Goal: Register for event/course

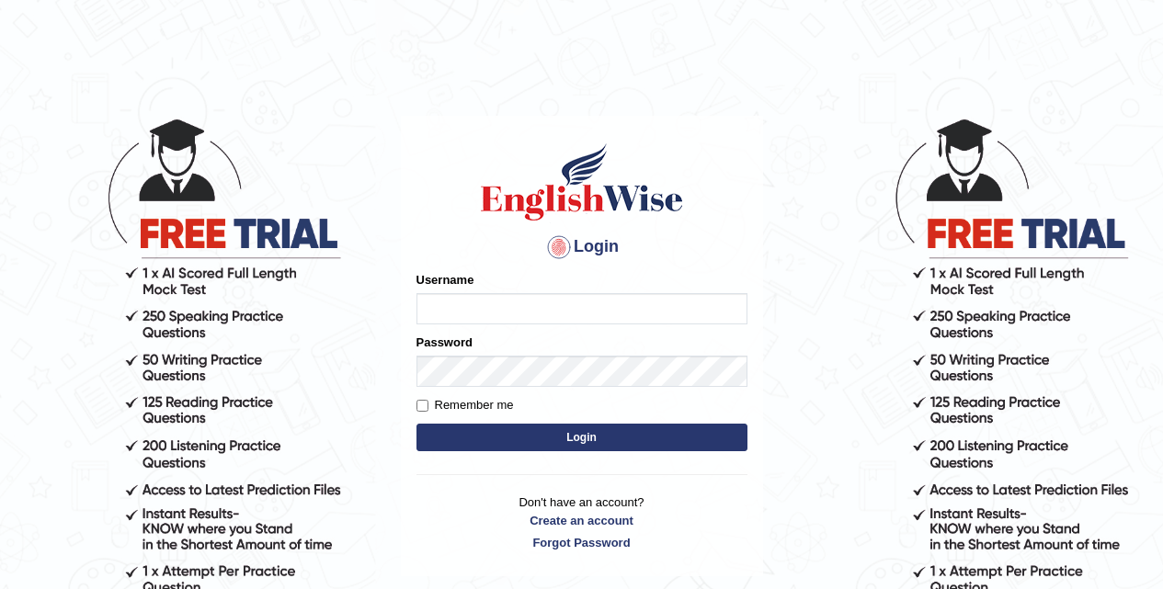
click at [492, 298] on input "Username" at bounding box center [581, 308] width 331 height 31
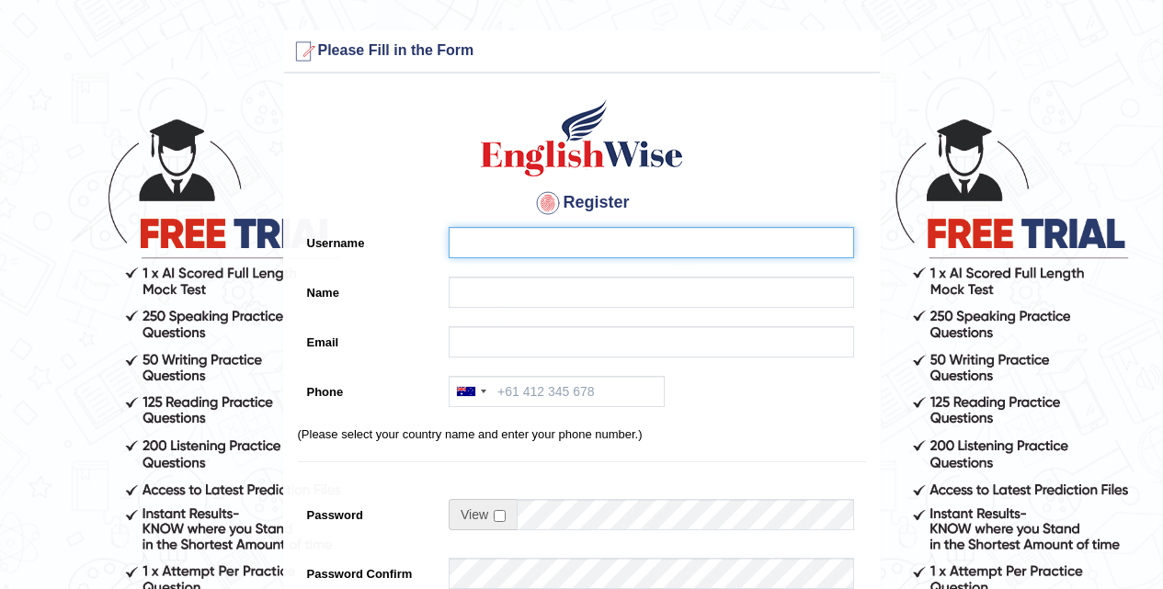
click at [531, 246] on input "Username" at bounding box center [651, 242] width 405 height 31
type input "jkiji"
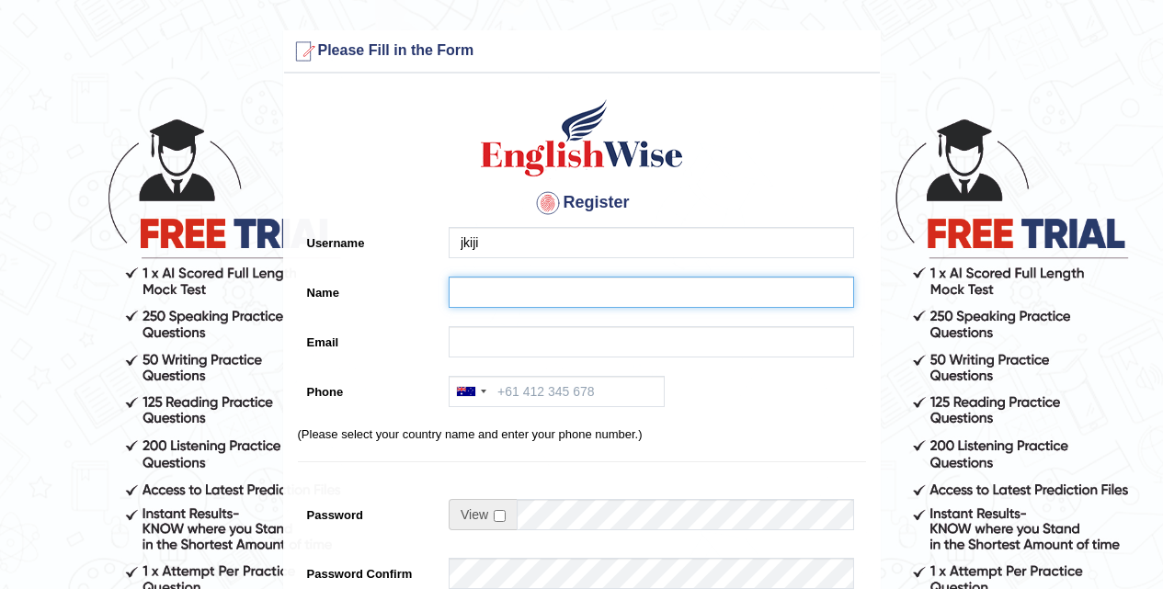
click at [535, 295] on input "Name" at bounding box center [651, 292] width 405 height 31
type input "jijjkikj"
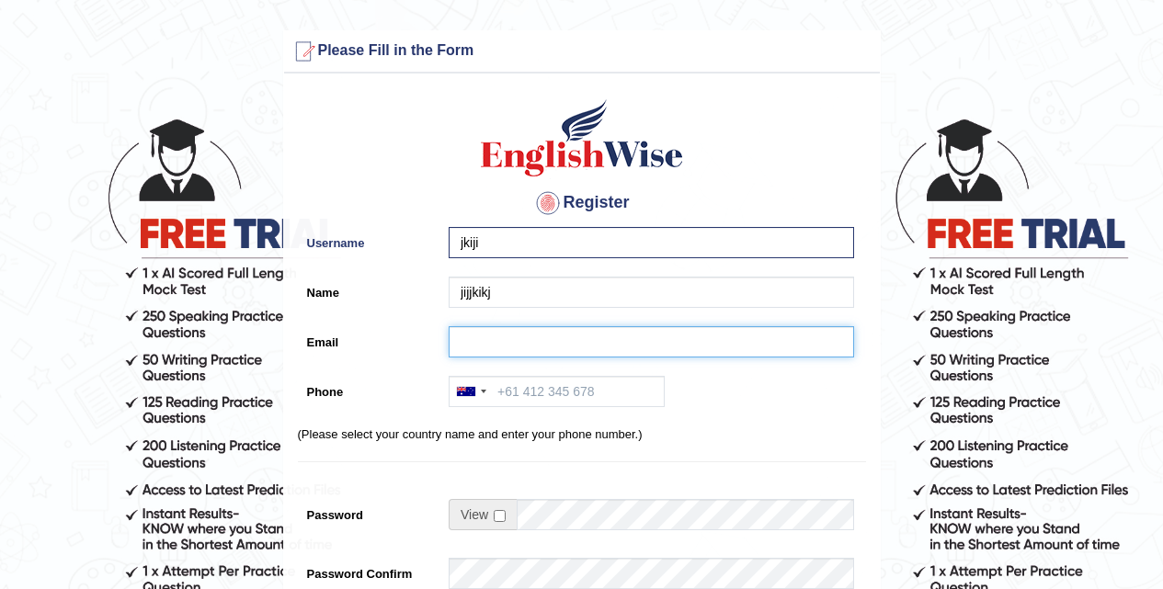
click at [516, 340] on input "Email" at bounding box center [651, 341] width 405 height 31
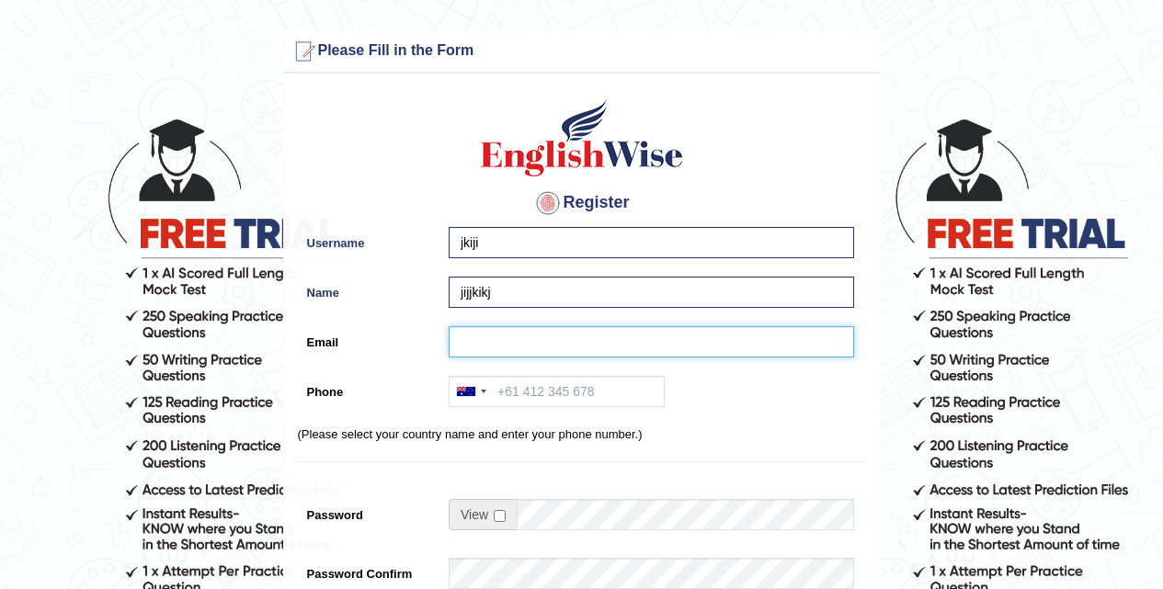
click at [517, 340] on input "Email" at bounding box center [651, 341] width 405 height 31
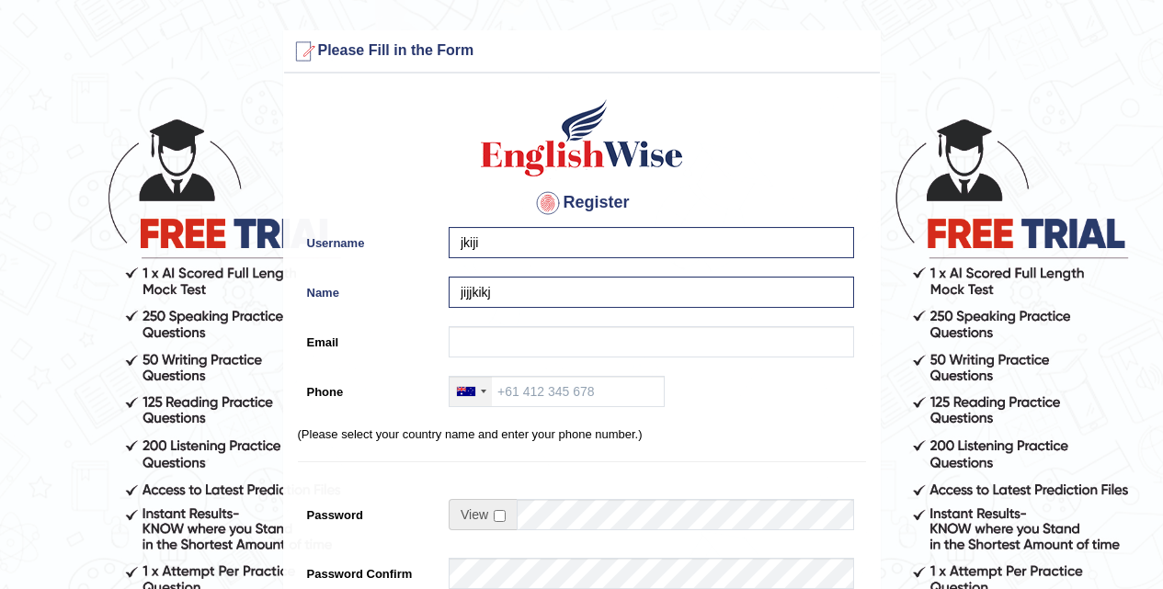
drag, startPoint x: 452, startPoint y: 409, endPoint x: 469, endPoint y: 404, distance: 17.4
click at [468, 404] on div "Australia +61 India (भारत) +91 New Zealand +64 United States +1 Canada +1 Unite…" at bounding box center [646, 396] width 415 height 40
click at [470, 403] on div at bounding box center [471, 391] width 42 height 29
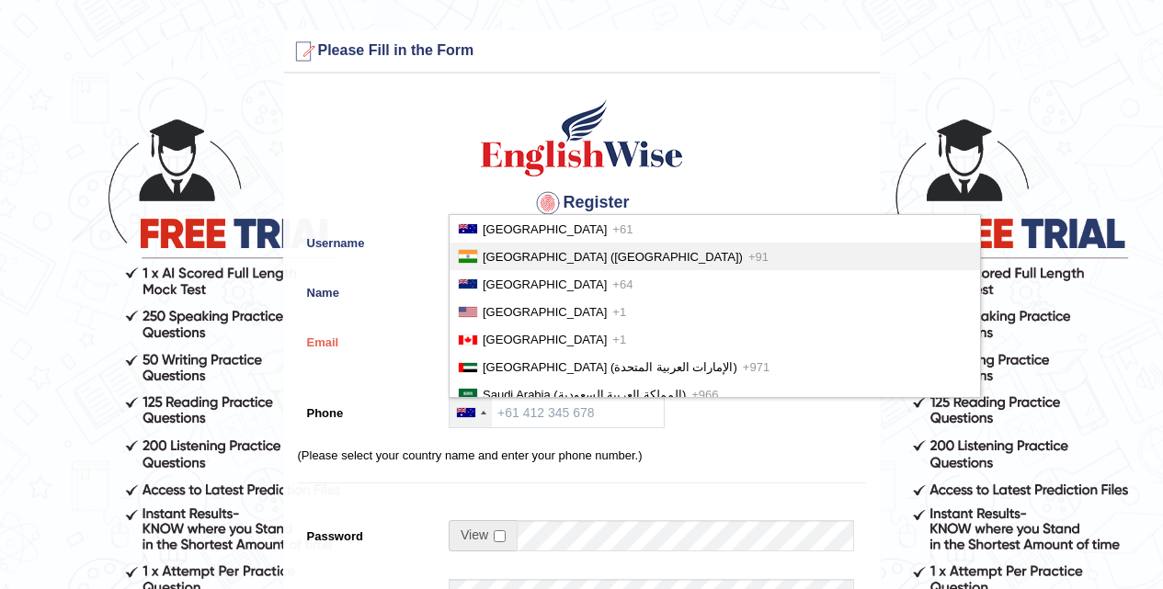
click at [536, 261] on span "India (भारत)" at bounding box center [613, 257] width 260 height 14
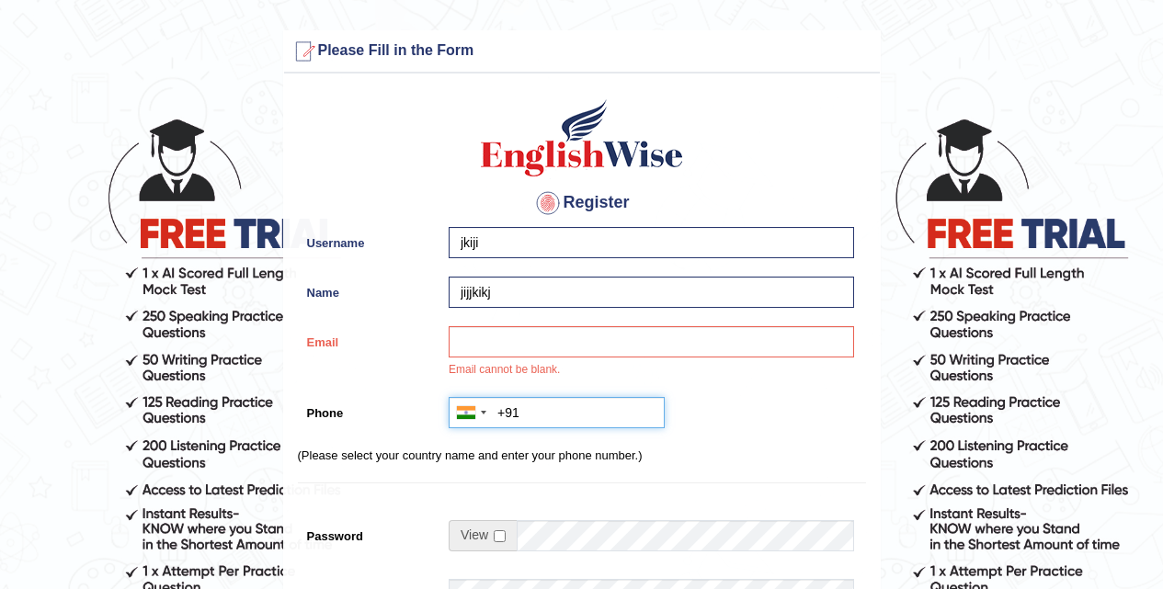
click at [543, 415] on input "+91" at bounding box center [557, 412] width 216 height 31
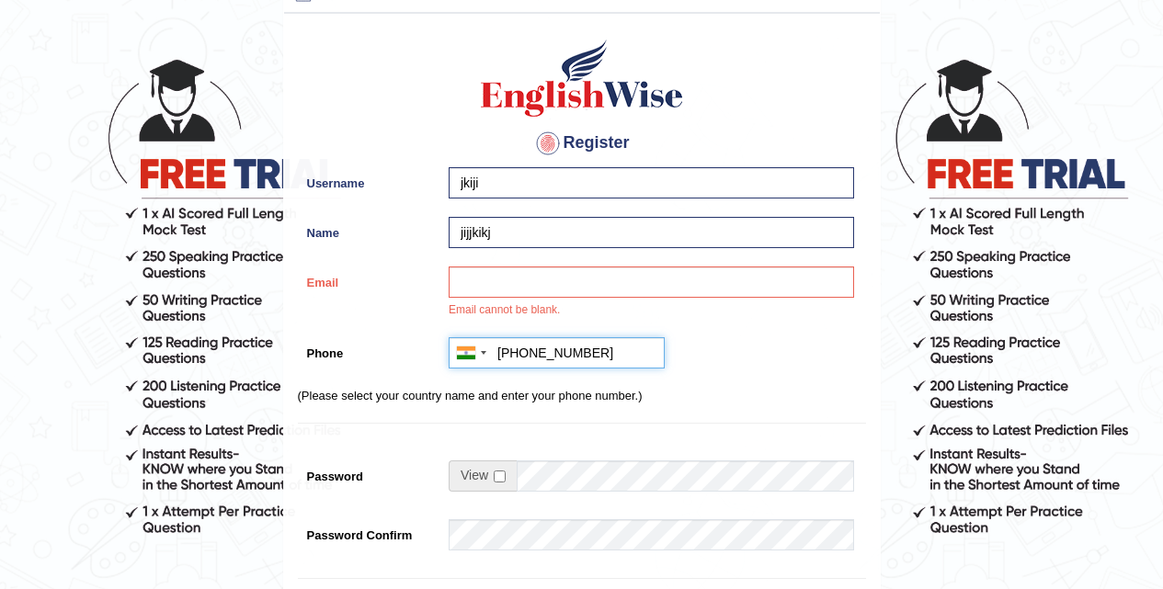
scroll to position [92, 0]
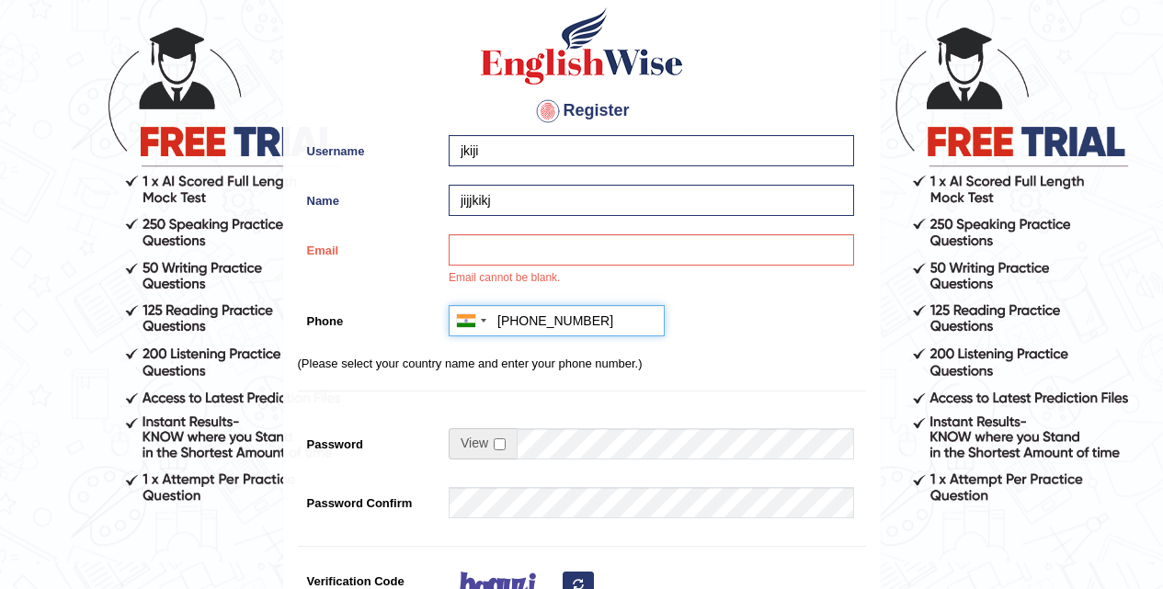
type input "+919876787678"
click at [507, 437] on span at bounding box center [483, 443] width 68 height 31
click at [507, 442] on span at bounding box center [483, 443] width 68 height 31
click at [501, 451] on span at bounding box center [483, 443] width 68 height 31
click at [504, 448] on input "checkbox" at bounding box center [500, 444] width 12 height 12
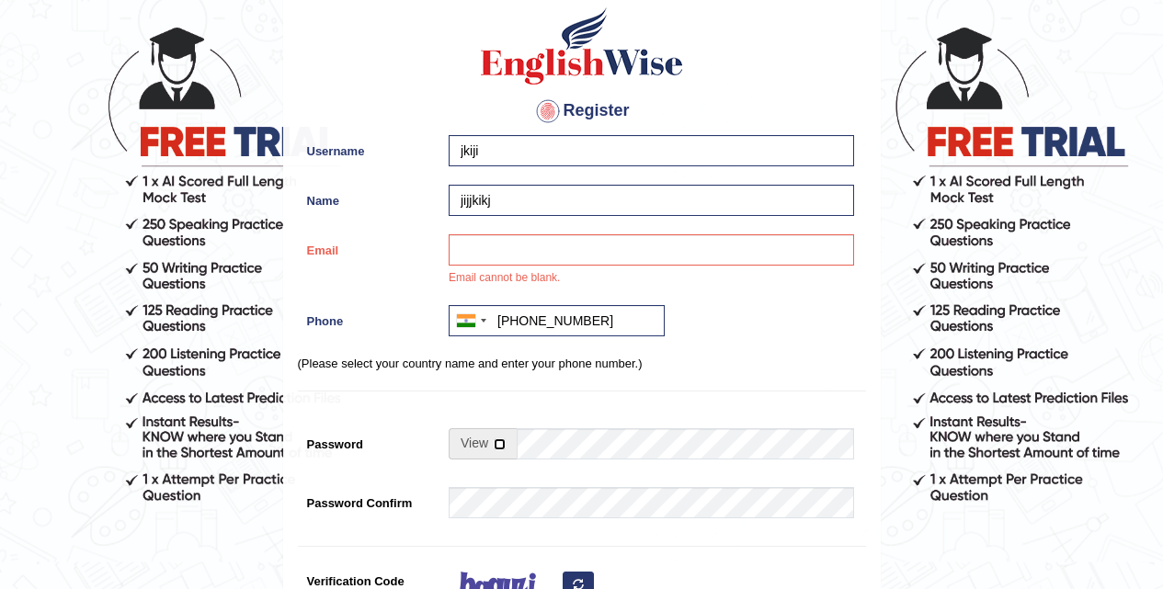
checkbox input "true"
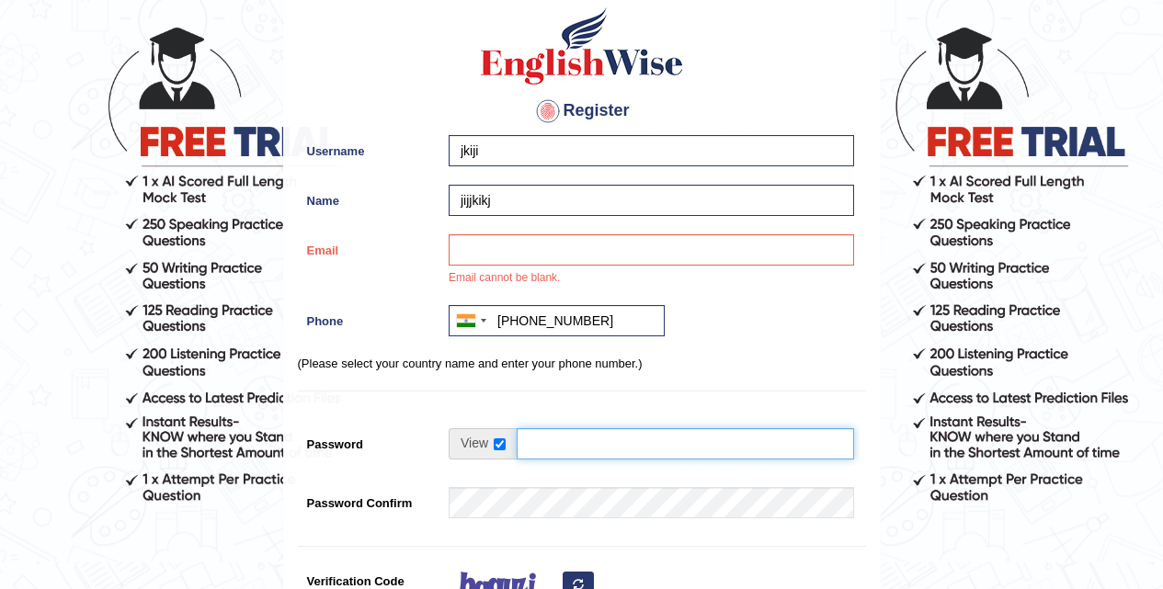
click at [553, 442] on input "Password" at bounding box center [685, 443] width 337 height 31
drag, startPoint x: 614, startPoint y: 450, endPoint x: 487, endPoint y: 471, distance: 128.6
click at [487, 472] on div "Komal@123 56% Good" at bounding box center [646, 453] width 415 height 50
type input "Komal@123"
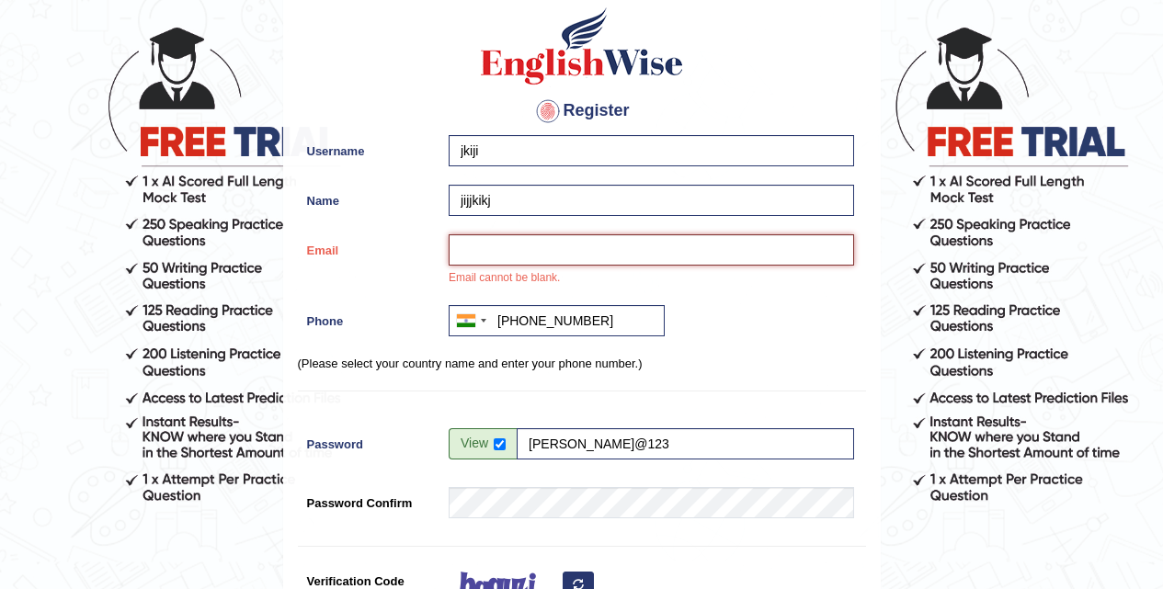
click at [515, 258] on input "Email" at bounding box center [651, 249] width 405 height 31
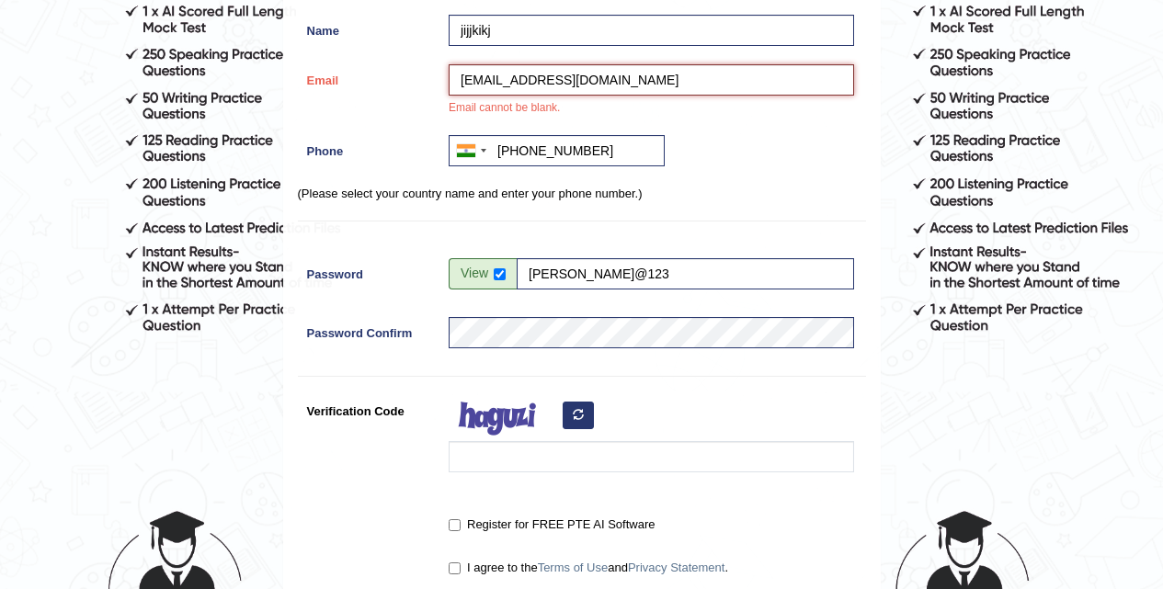
scroll to position [276, 0]
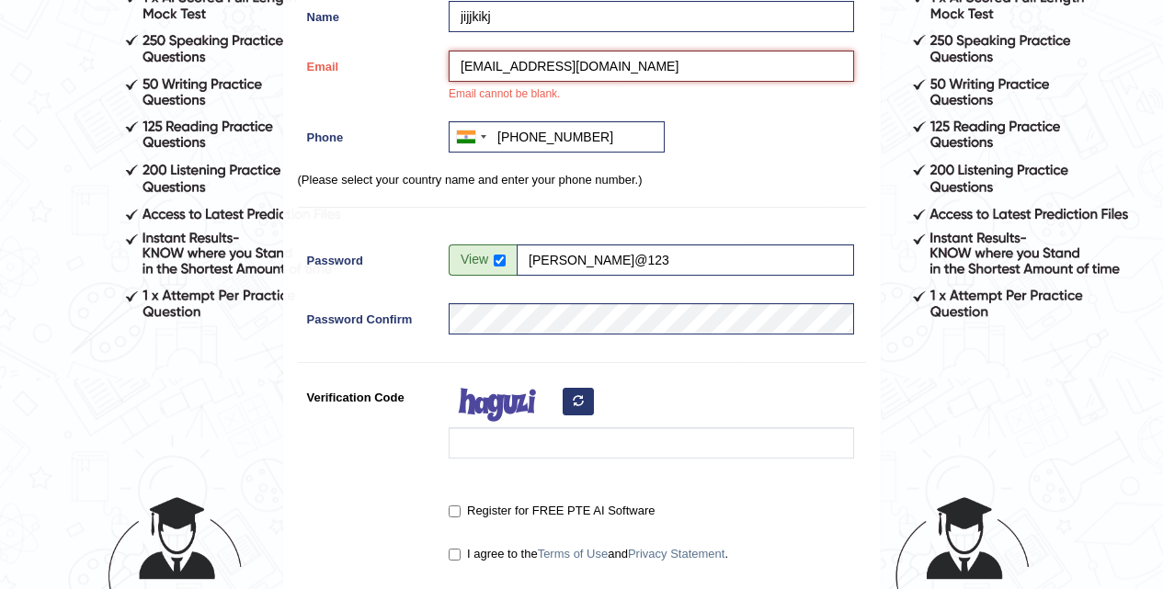
type input "malhivarun38@gmail.com"
click at [578, 411] on button "button" at bounding box center [578, 402] width 31 height 28
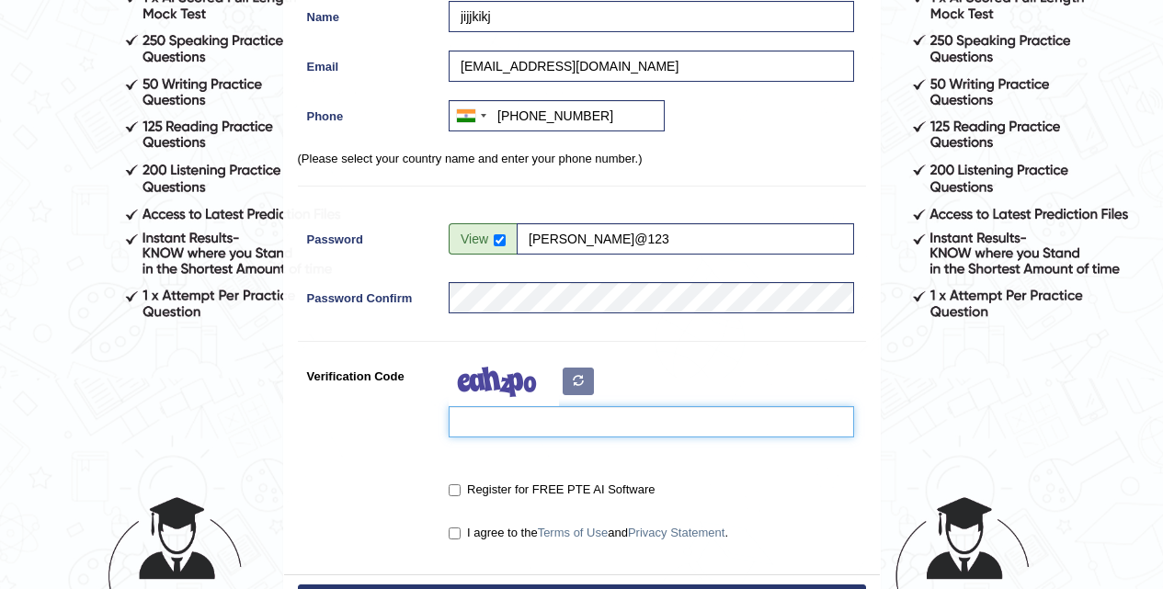
click at [544, 435] on input "Verification Code" at bounding box center [651, 421] width 405 height 31
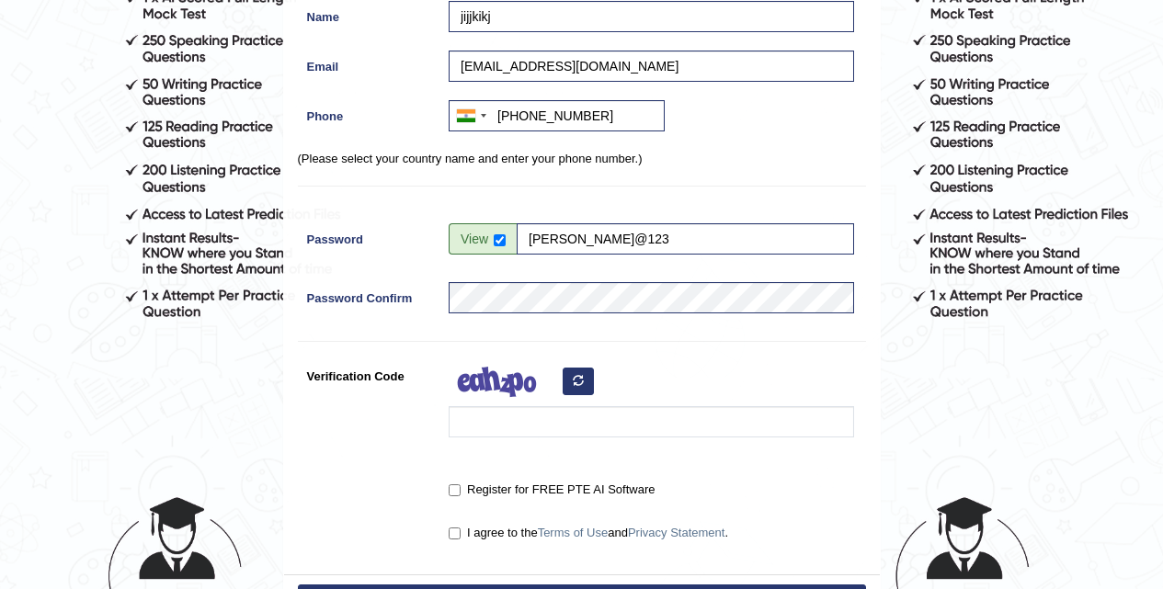
click at [586, 381] on button "button" at bounding box center [578, 382] width 31 height 28
click at [567, 382] on div at bounding box center [646, 403] width 415 height 86
click at [575, 382] on div at bounding box center [646, 403] width 415 height 86
click at [575, 381] on icon "button" at bounding box center [578, 380] width 11 height 11
click at [585, 387] on button "button" at bounding box center [578, 382] width 31 height 28
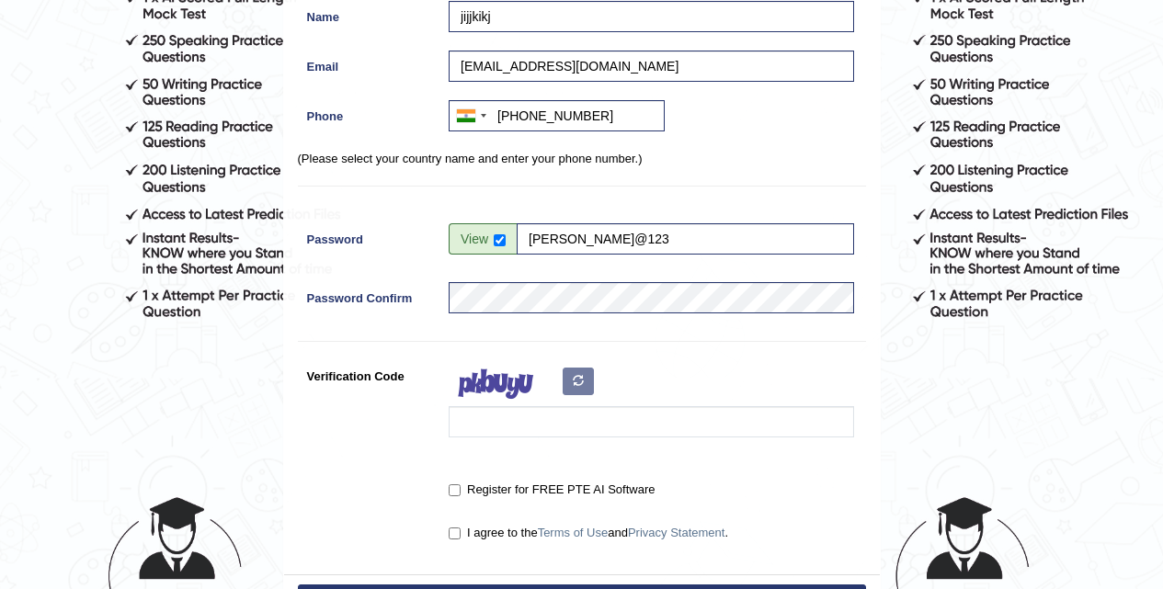
click at [589, 375] on div at bounding box center [646, 403] width 415 height 86
click at [578, 387] on div at bounding box center [646, 403] width 415 height 86
click at [577, 381] on icon "button" at bounding box center [578, 380] width 11 height 11
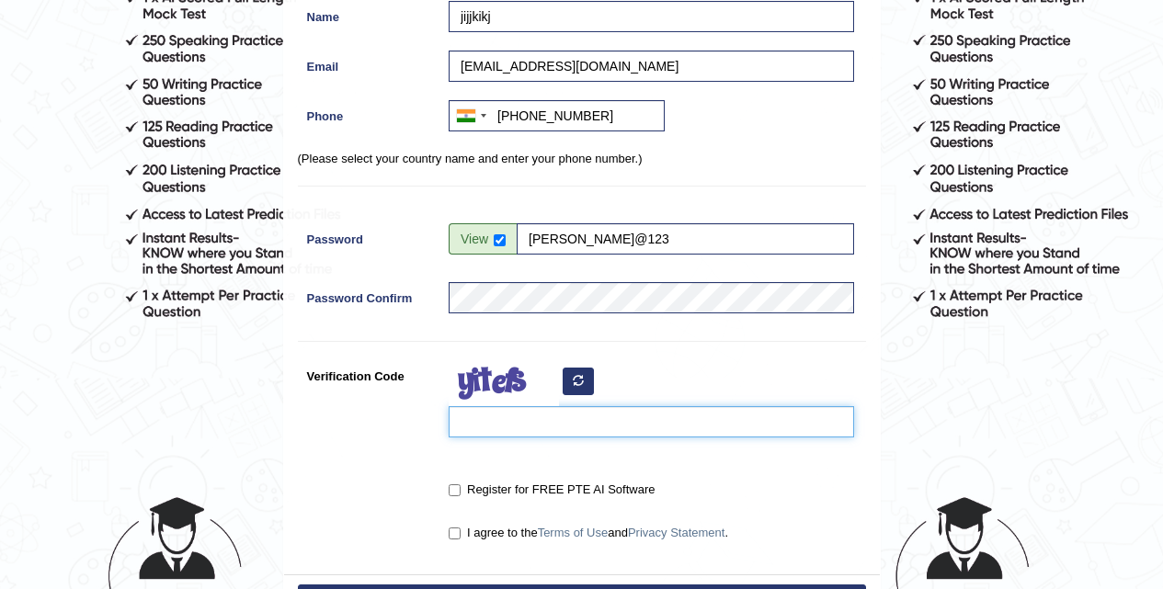
click at [519, 437] on input "Verification Code" at bounding box center [651, 421] width 405 height 31
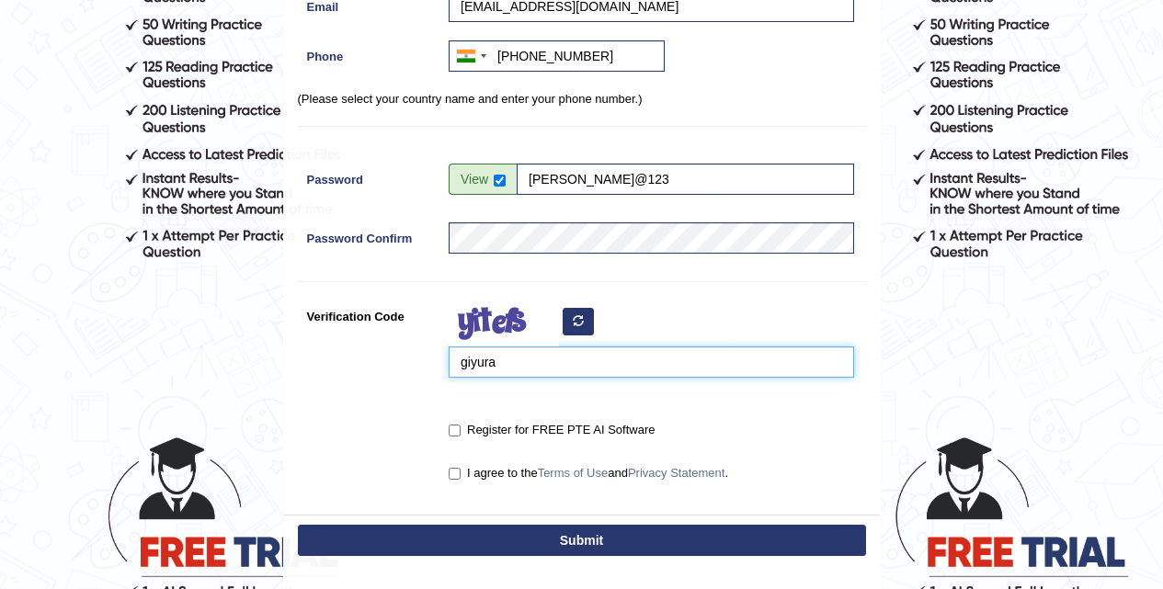
scroll to position [368, 0]
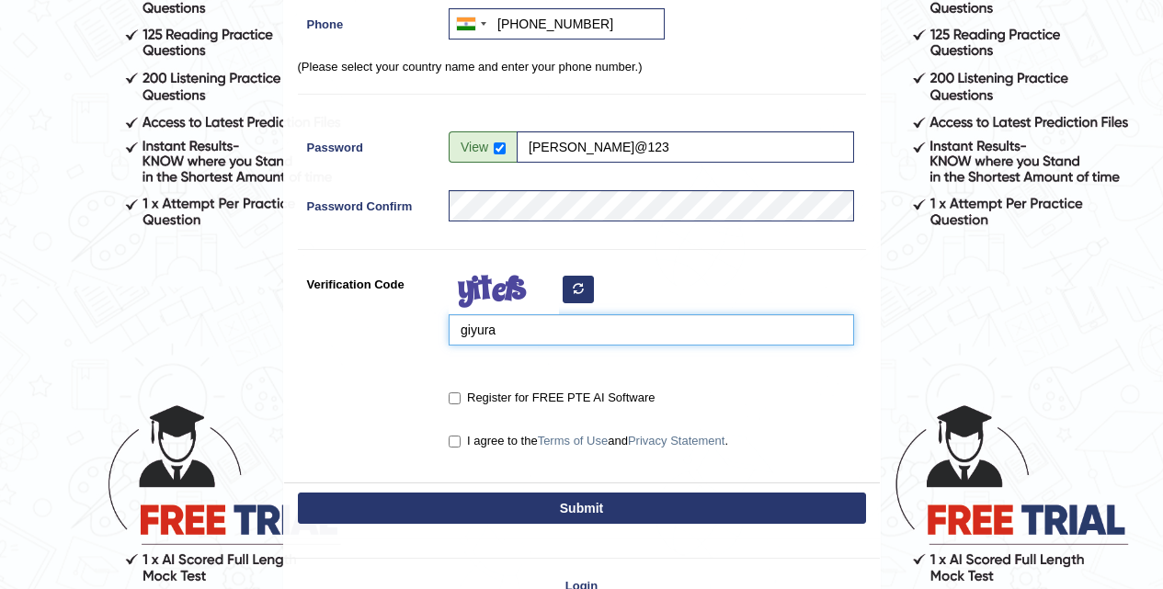
type input "giyura"
click at [455, 409] on div "Register for FREE PTE AI Software" at bounding box center [646, 399] width 415 height 34
click at [458, 401] on input "Register for FREE PTE AI Software" at bounding box center [455, 399] width 12 height 12
checkbox input "true"
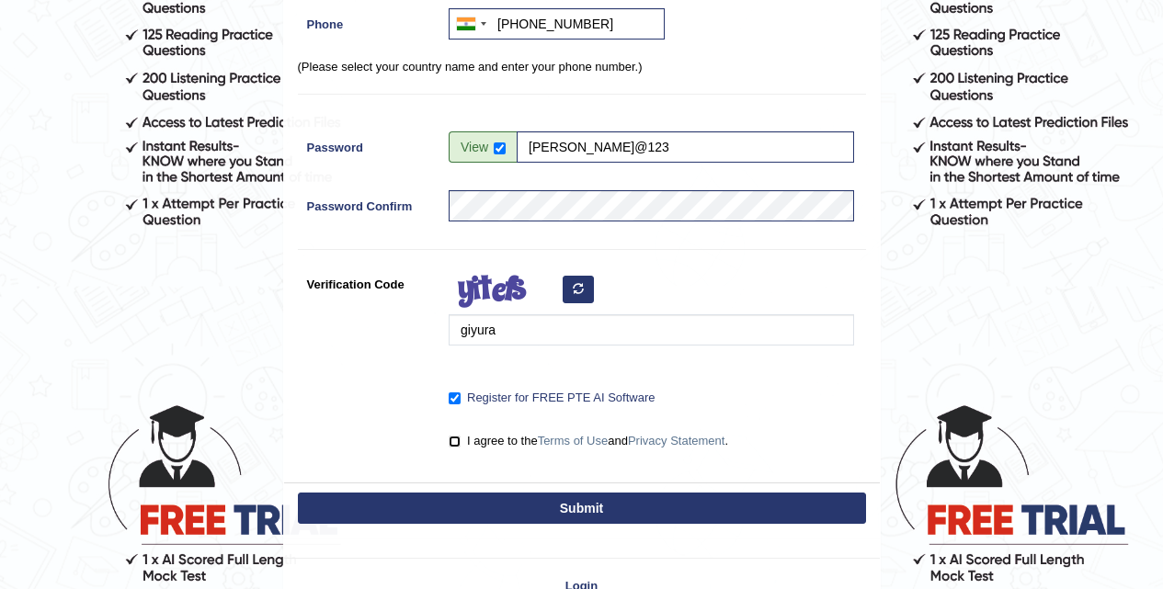
click at [456, 445] on input "I agree to the Terms of Use and Privacy Statement ." at bounding box center [455, 442] width 12 height 12
checkbox input "true"
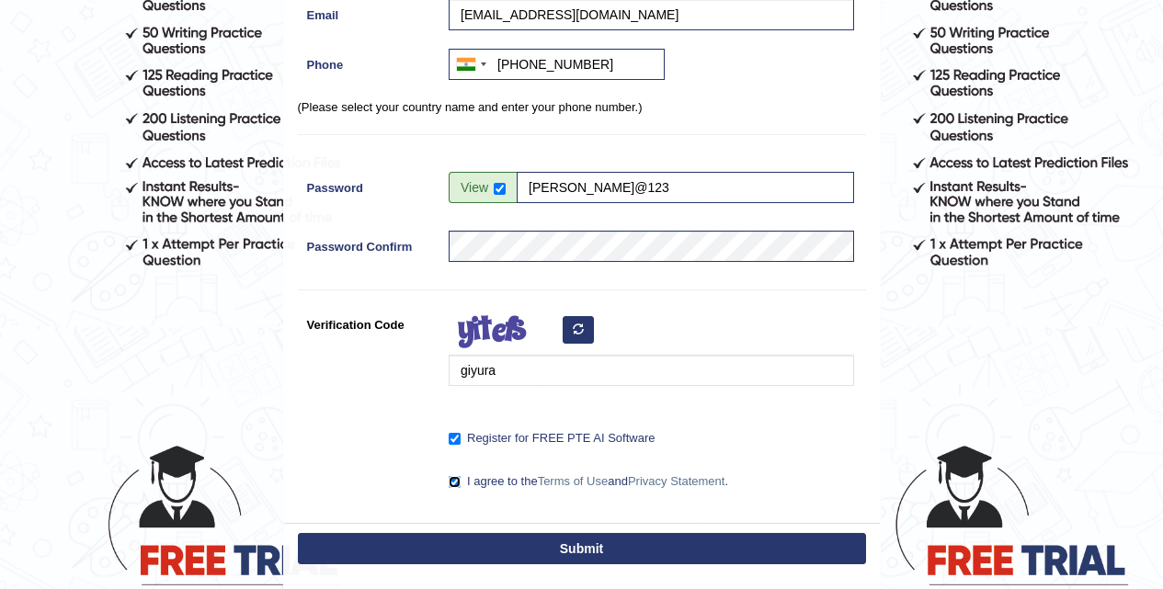
scroll to position [460, 0]
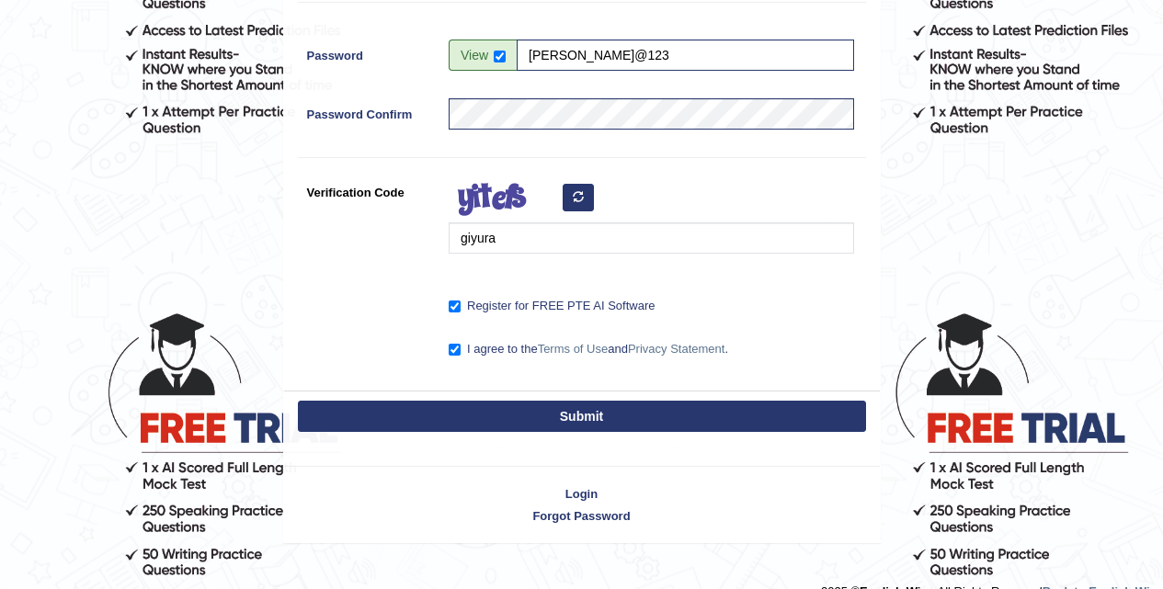
click at [575, 419] on button "Submit" at bounding box center [582, 416] width 568 height 31
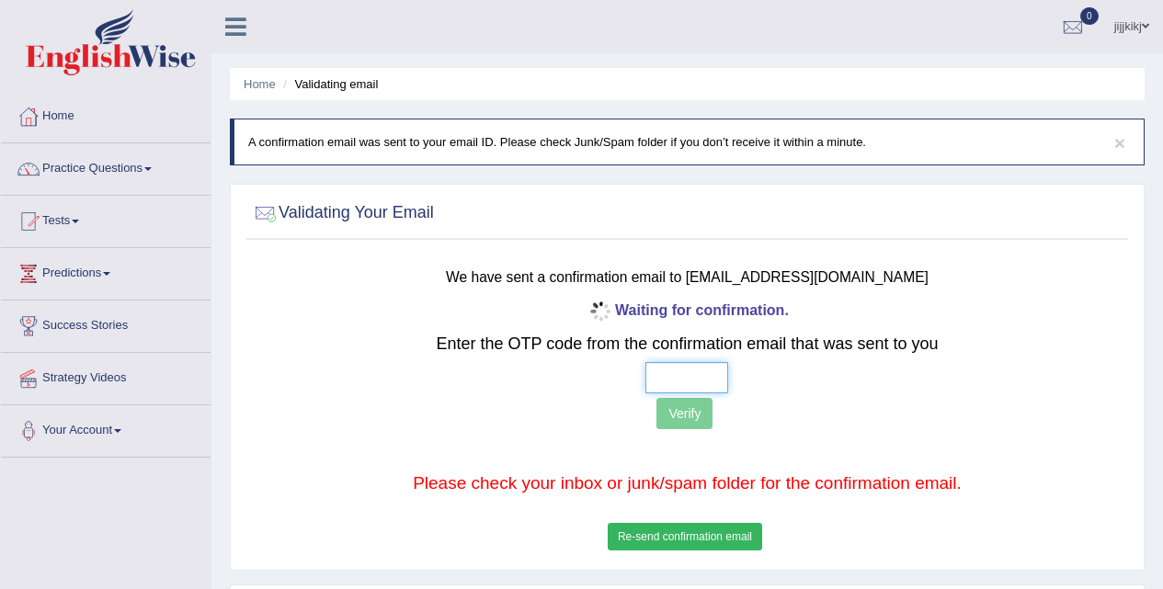
click at [658, 373] on input "text" at bounding box center [686, 377] width 83 height 31
type input "3 6 0 5"
click at [700, 422] on button "Verify" at bounding box center [684, 413] width 56 height 31
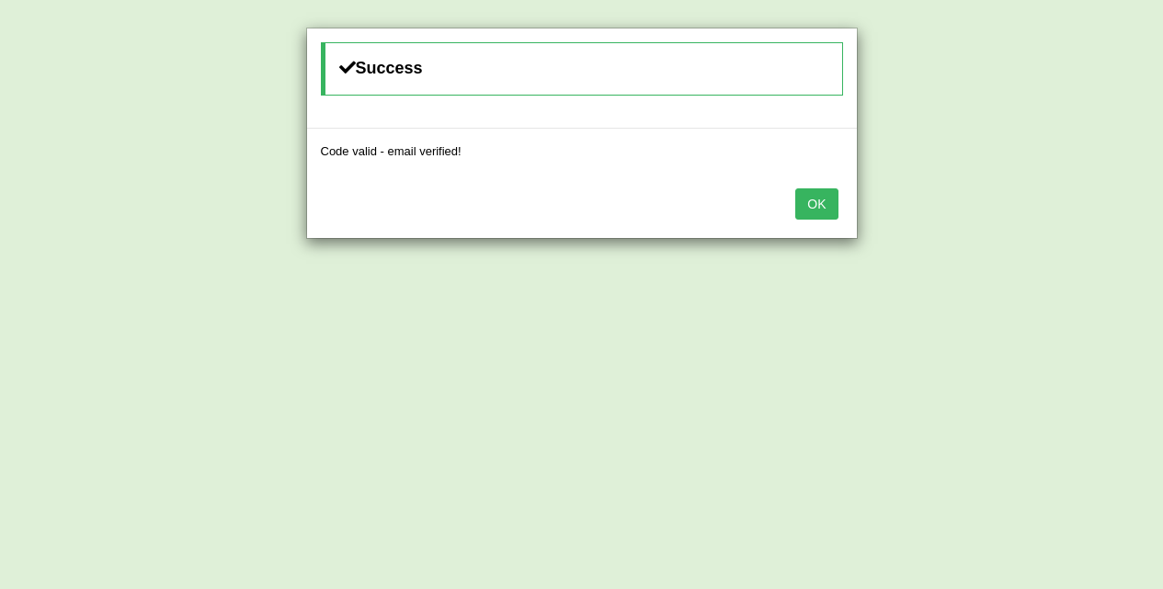
drag, startPoint x: 813, startPoint y: 199, endPoint x: 803, endPoint y: 208, distance: 13.1
click at [813, 200] on button "OK" at bounding box center [816, 203] width 42 height 31
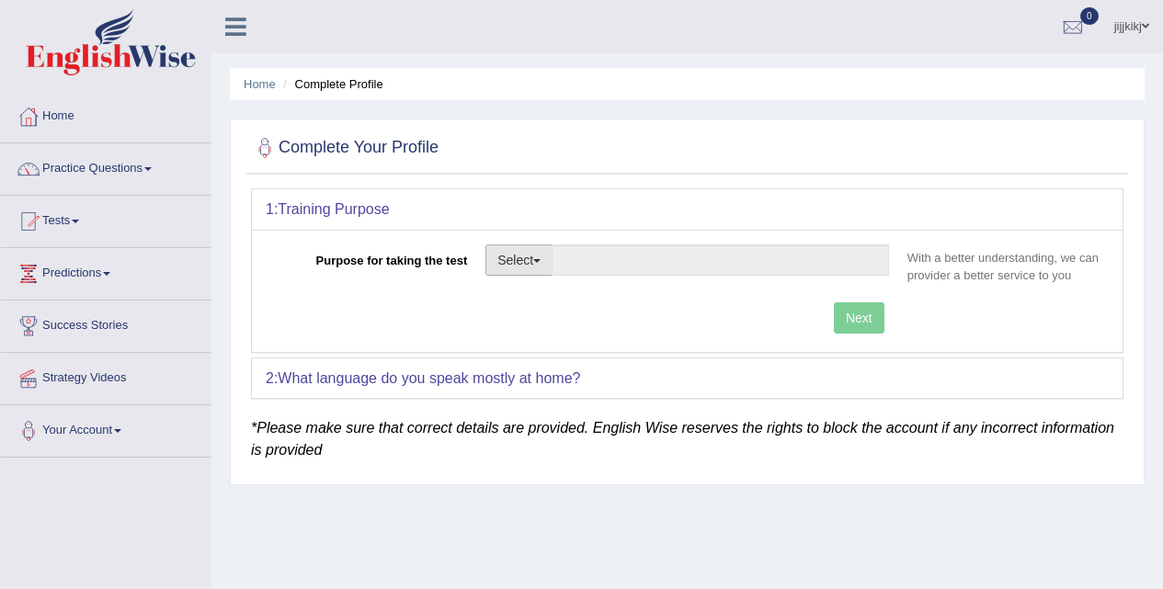
click at [541, 261] on span "button" at bounding box center [536, 261] width 7 height 4
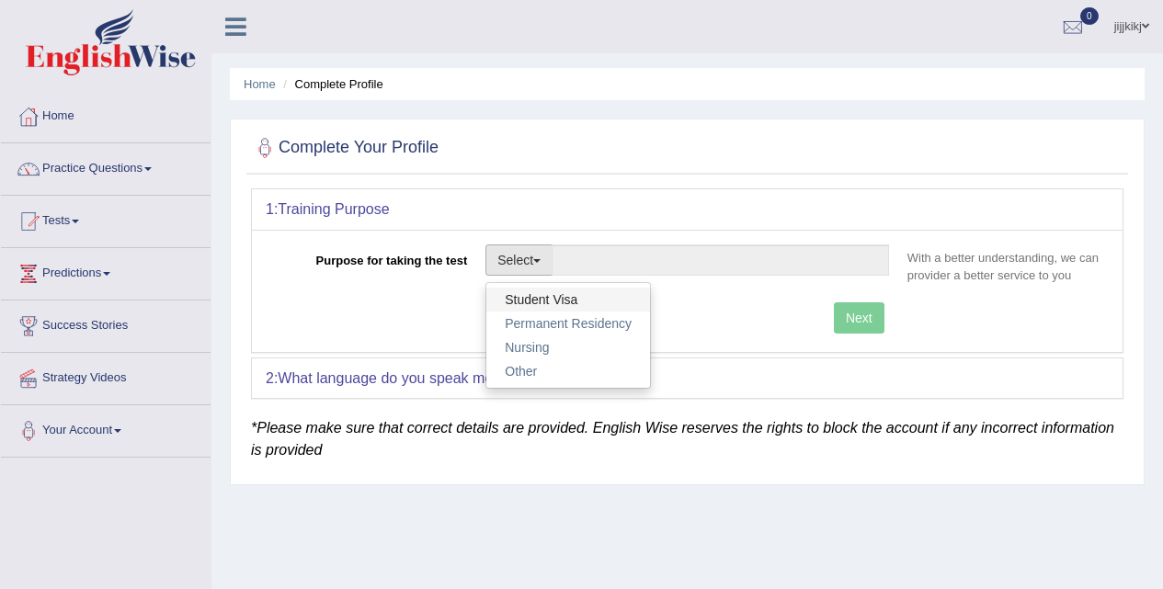
click at [541, 299] on link "Student Visa" at bounding box center [568, 300] width 164 height 24
type input "Student Visa"
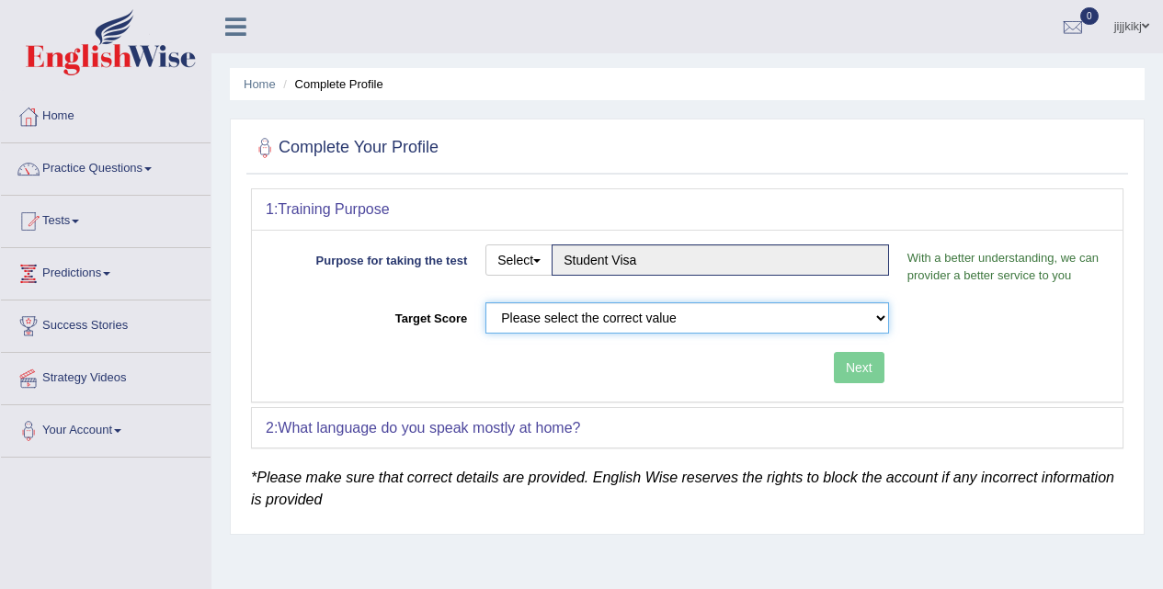
click at [838, 325] on select "Please select the correct value 50 (6 bands) 58 (6.5 bands) 65 (7 bands) 79 (8 …" at bounding box center [687, 317] width 404 height 31
select select "58"
click at [485, 302] on select "Please select the correct value 50 (6 bands) 58 (6.5 bands) 65 (7 bands) 79 (8 …" at bounding box center [687, 317] width 404 height 31
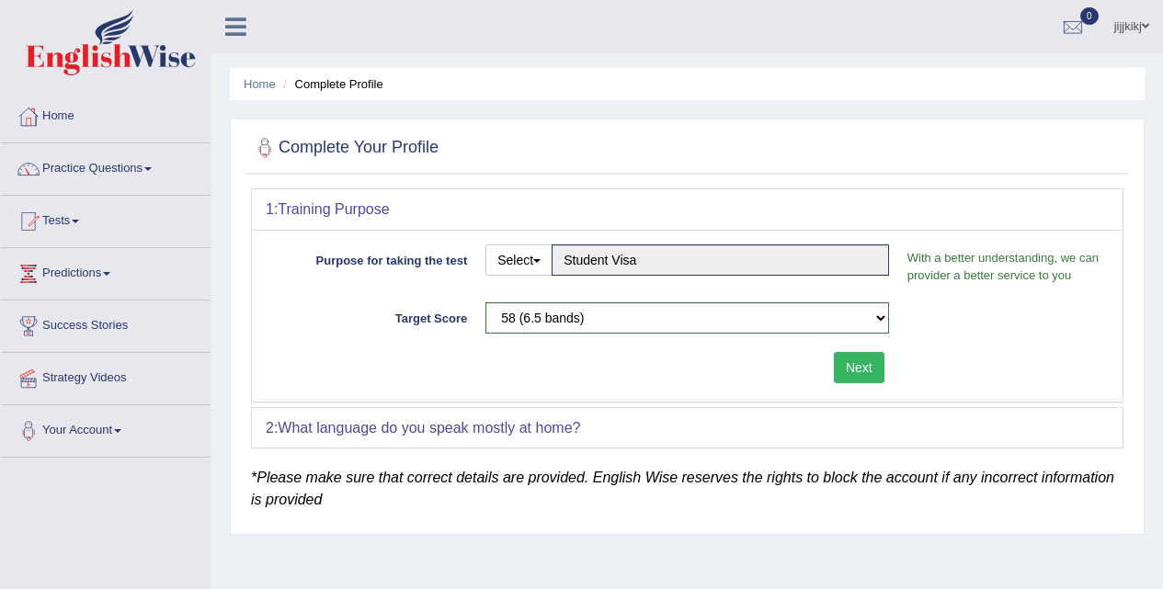
click at [872, 359] on button "Next" at bounding box center [859, 367] width 51 height 31
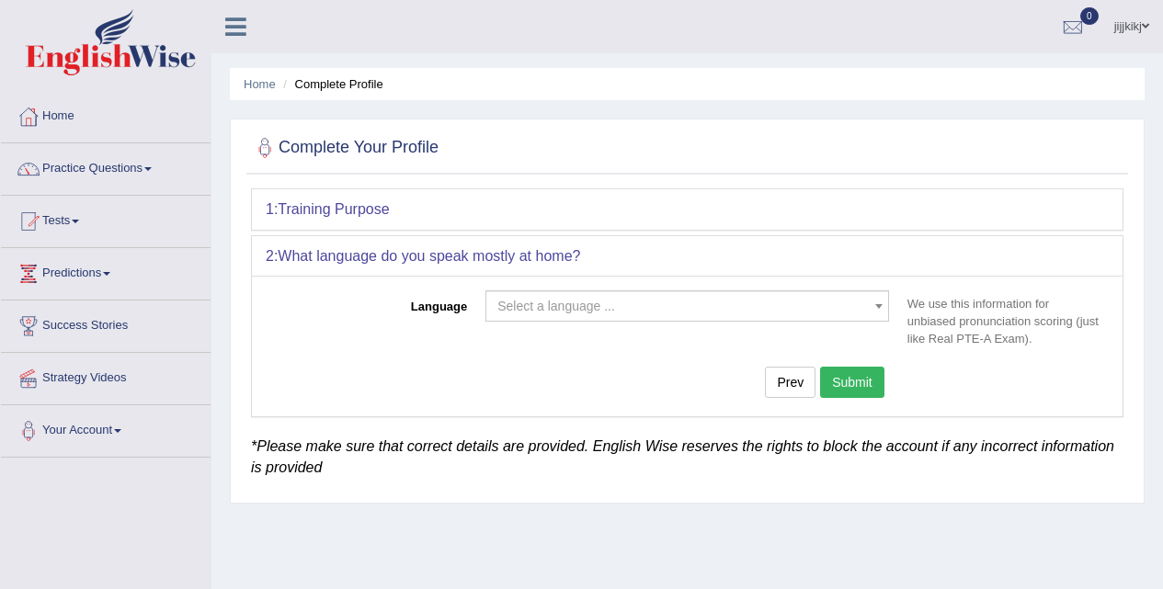
click at [689, 302] on span "Select a language ..." at bounding box center [681, 306] width 369 height 18
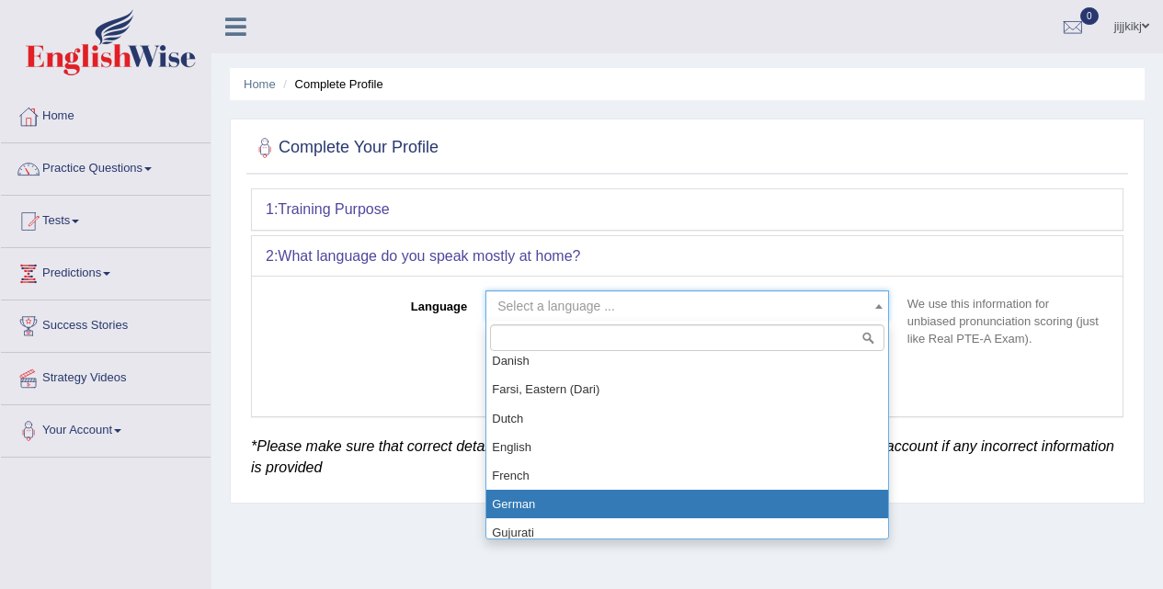
scroll to position [735, 0]
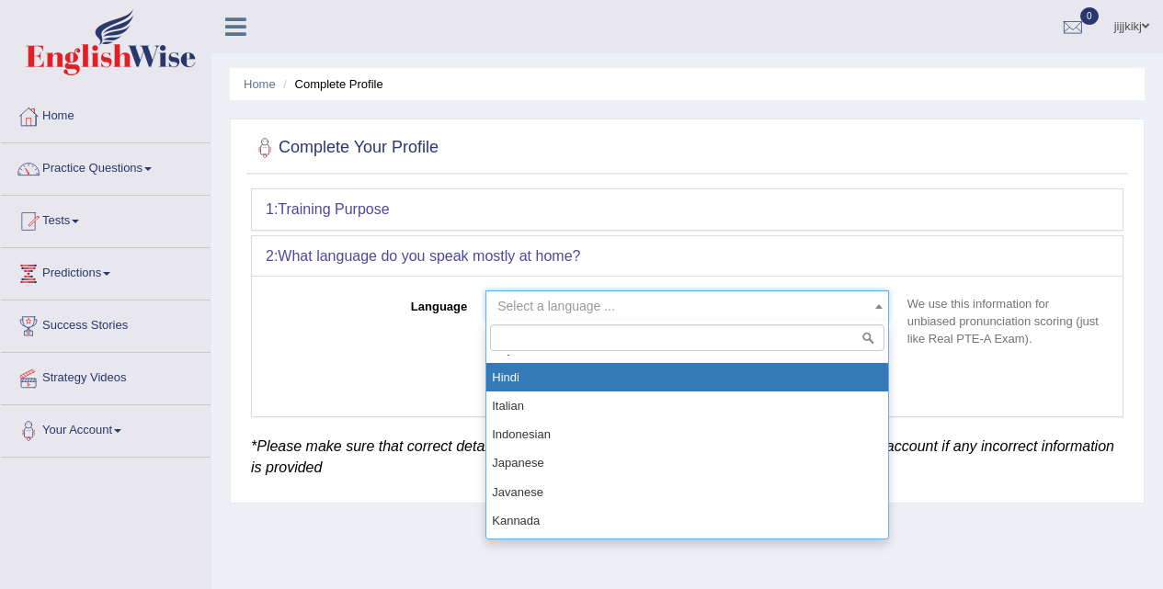
select select "Hindi"
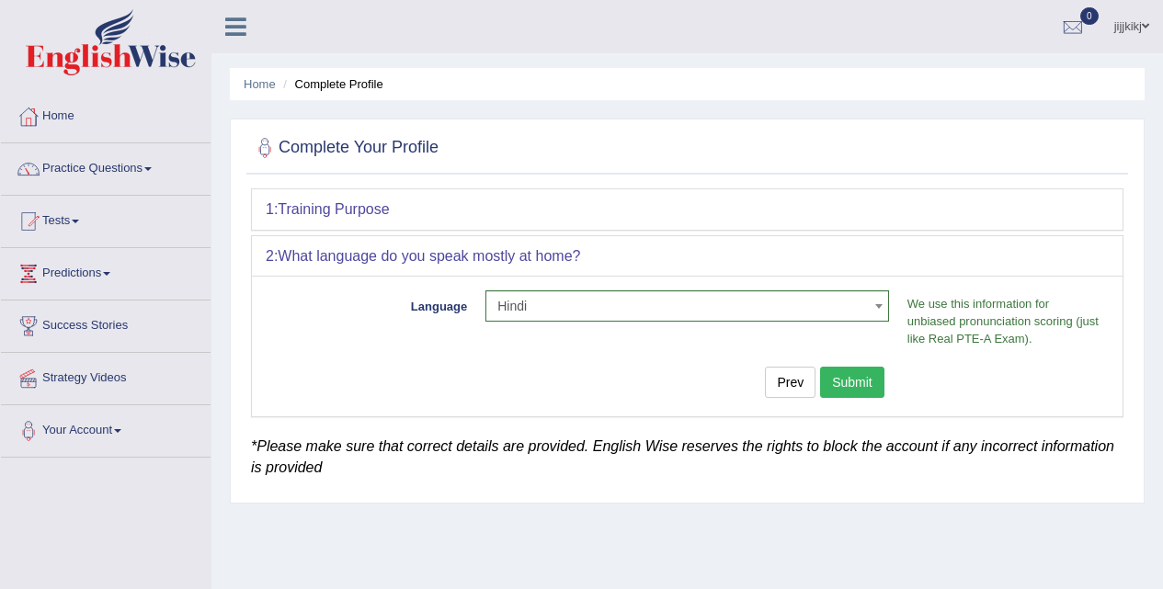
click at [858, 391] on button "Submit" at bounding box center [852, 382] width 64 height 31
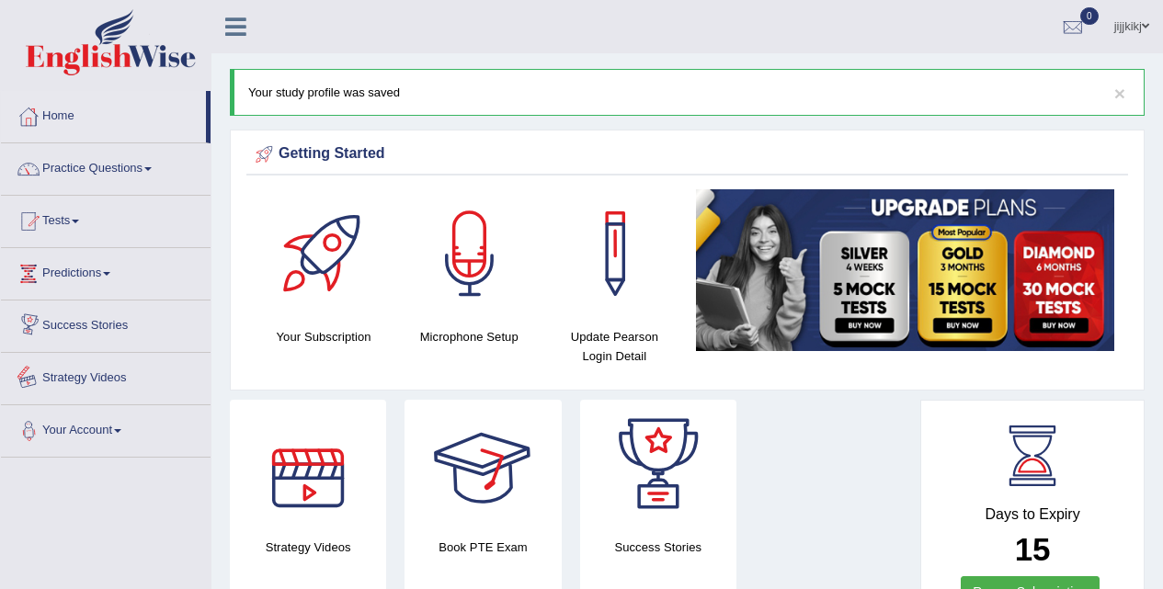
click at [86, 441] on link "Your Account" at bounding box center [106, 428] width 210 height 46
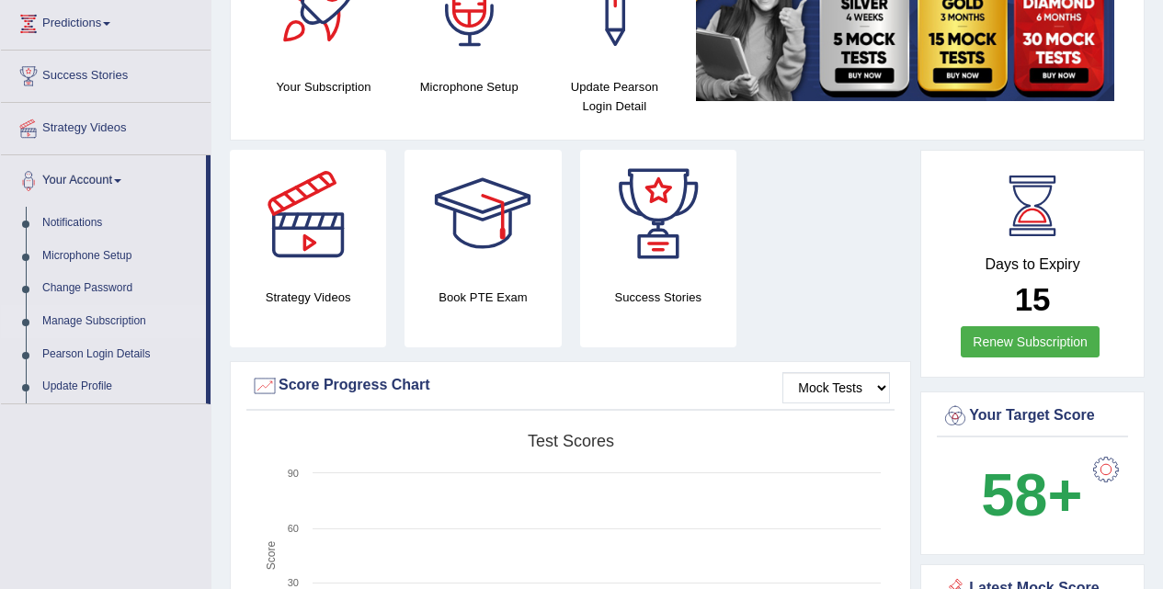
scroll to position [276, 0]
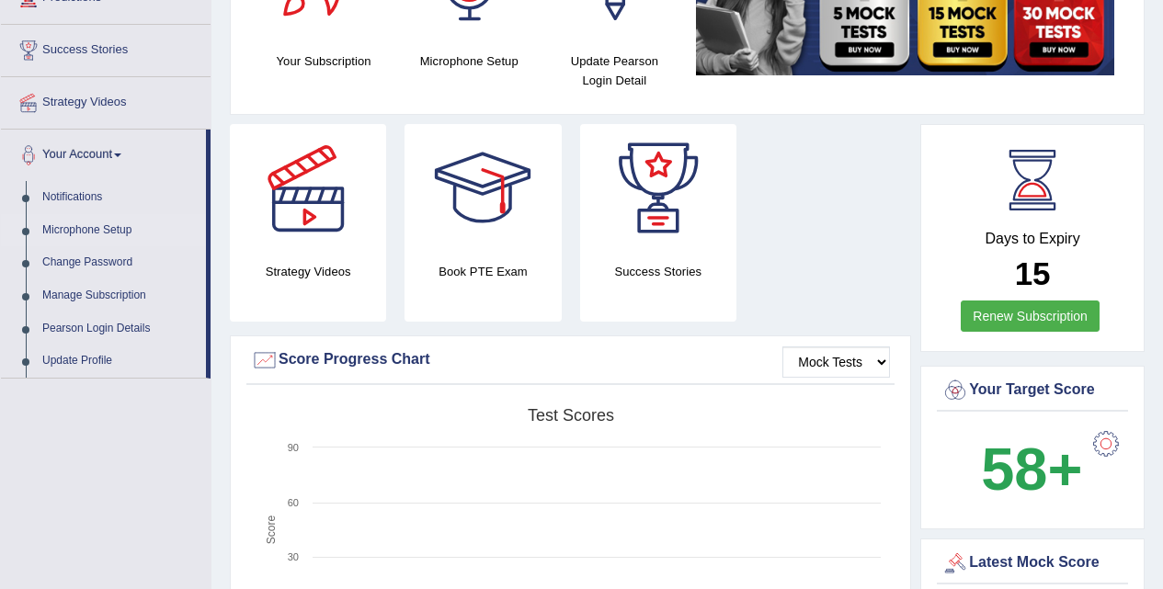
click at [90, 232] on link "Microphone Setup" at bounding box center [120, 230] width 172 height 33
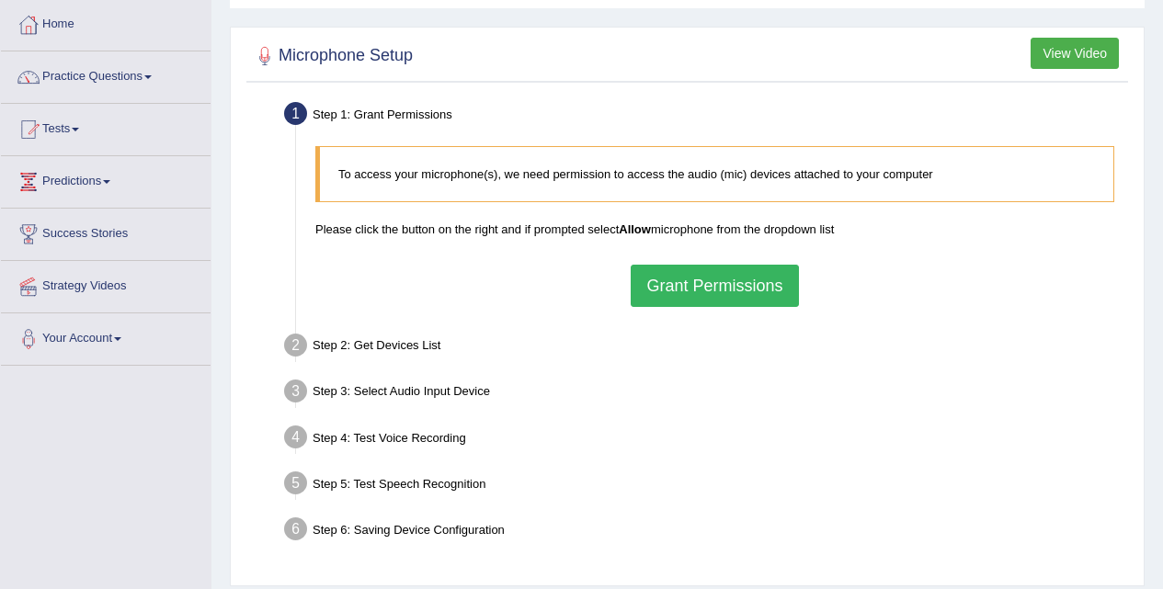
click at [748, 275] on button "Grant Permissions" at bounding box center [714, 286] width 167 height 42
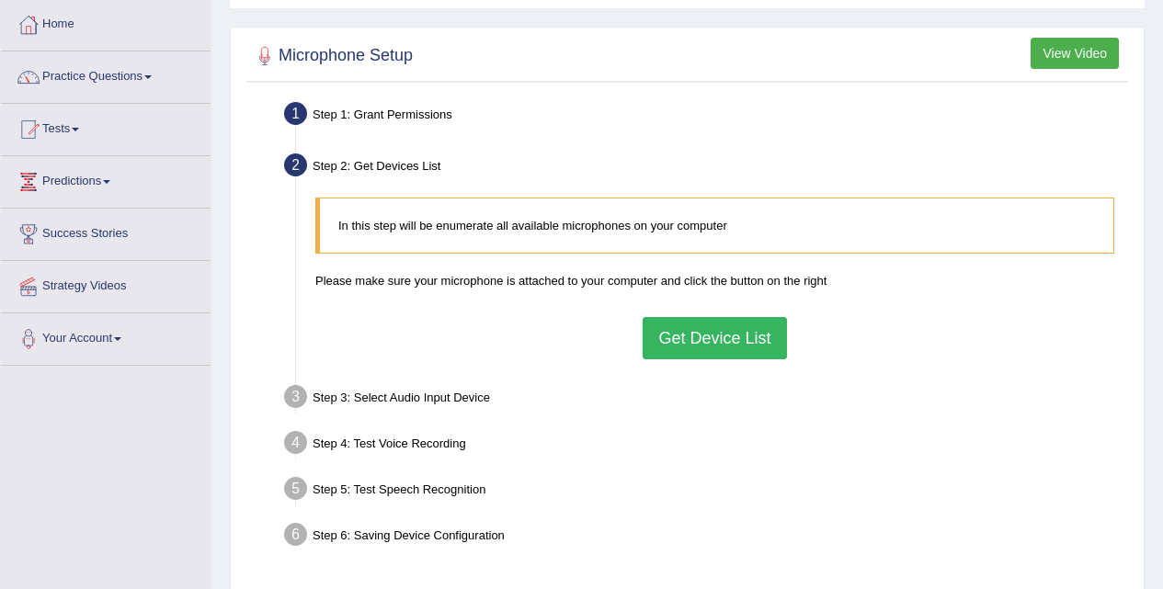
click at [741, 349] on button "Get Device List" at bounding box center [714, 338] width 143 height 42
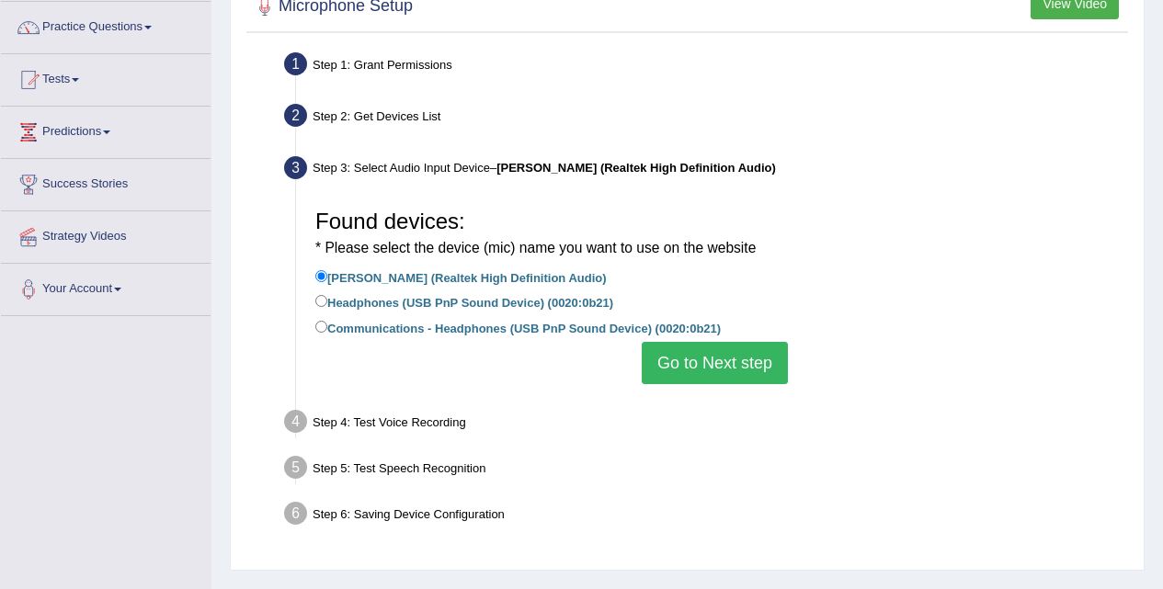
scroll to position [184, 0]
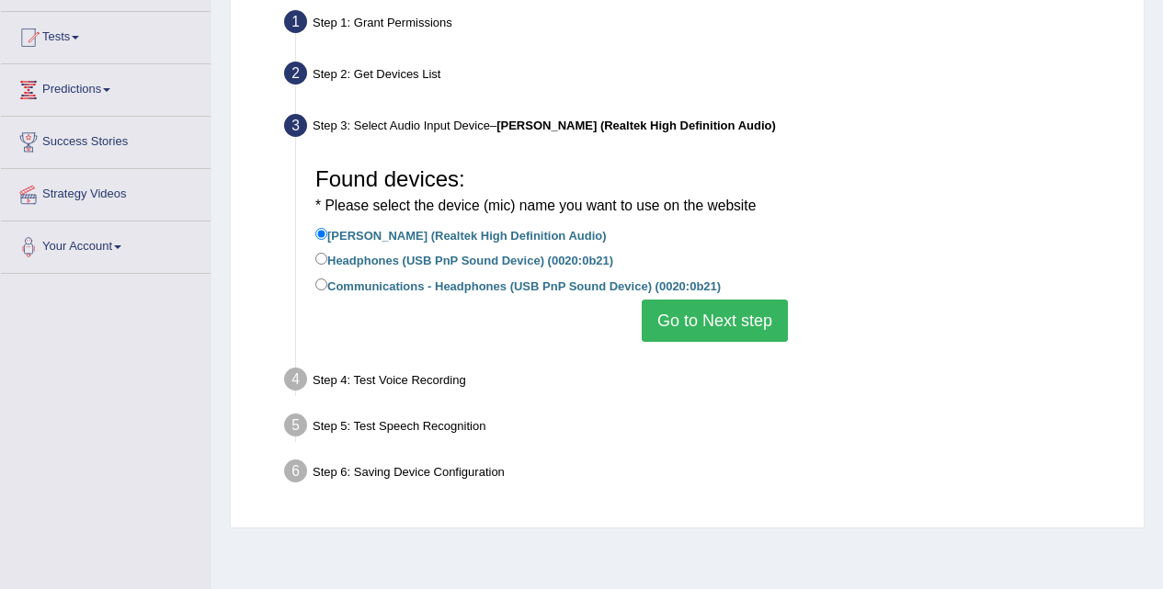
click at [724, 336] on button "Go to Next step" at bounding box center [715, 321] width 146 height 42
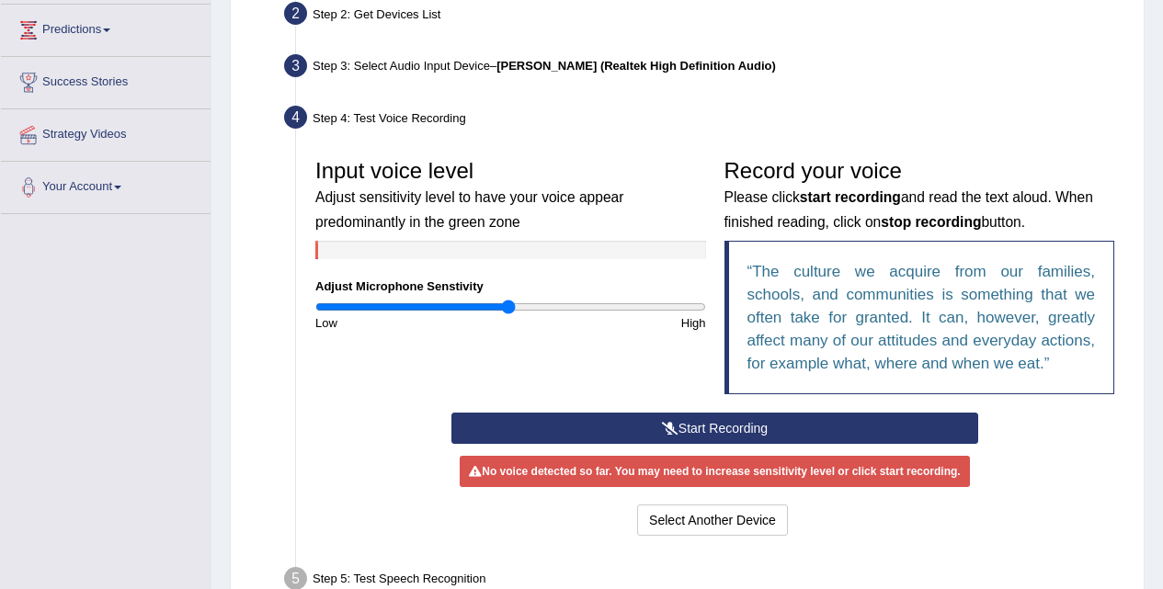
scroll to position [276, 0]
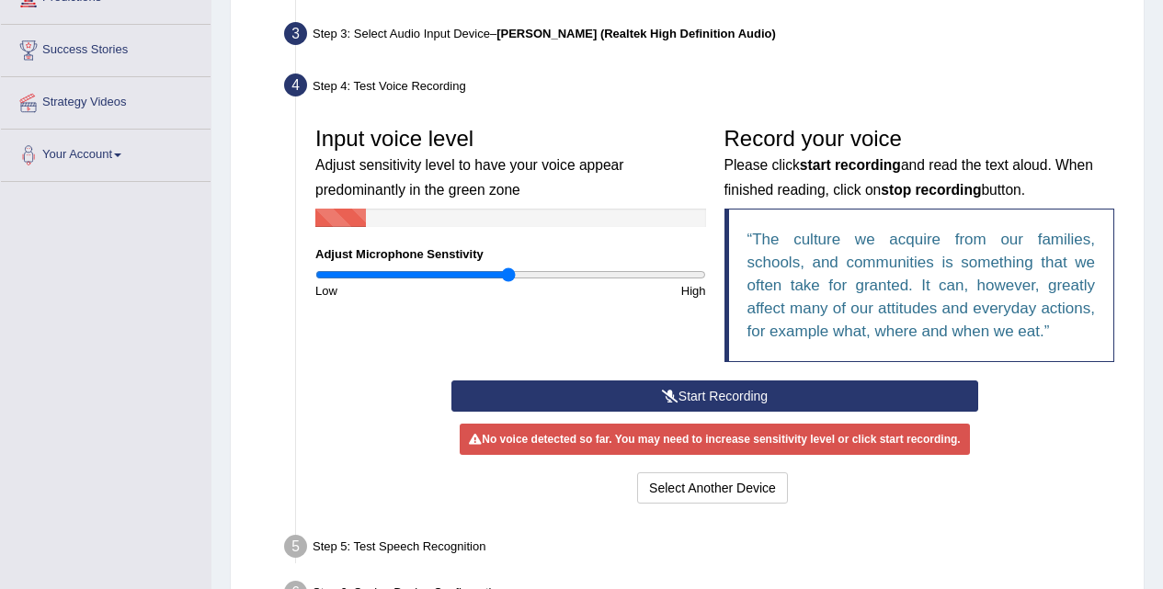
click at [733, 399] on button "Start Recording" at bounding box center [714, 396] width 527 height 31
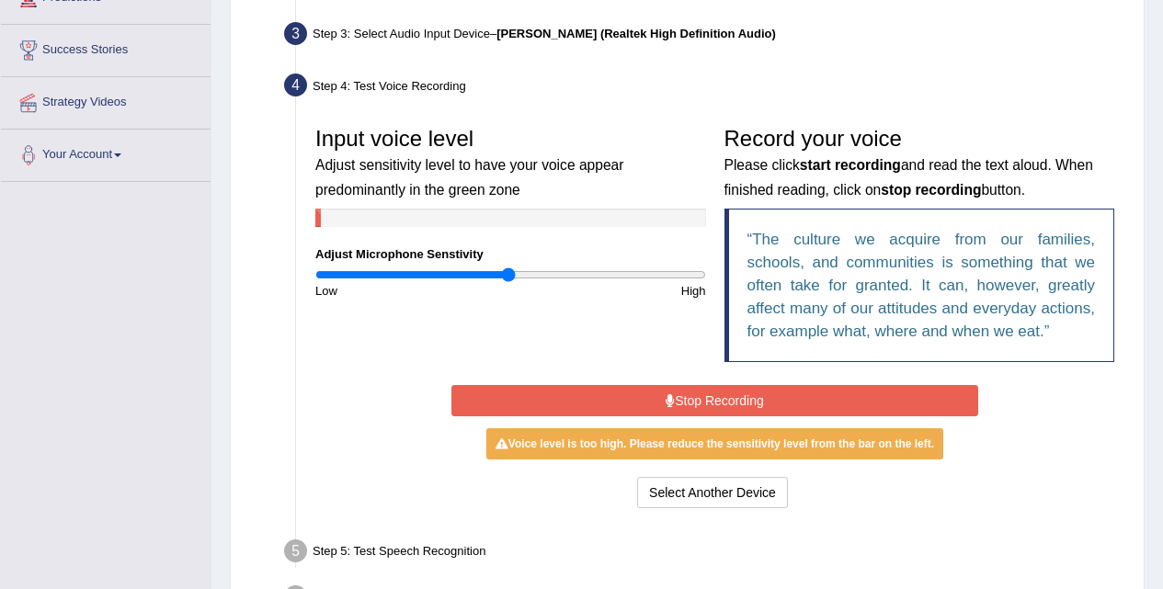
click at [731, 398] on button "Stop Recording" at bounding box center [714, 400] width 527 height 31
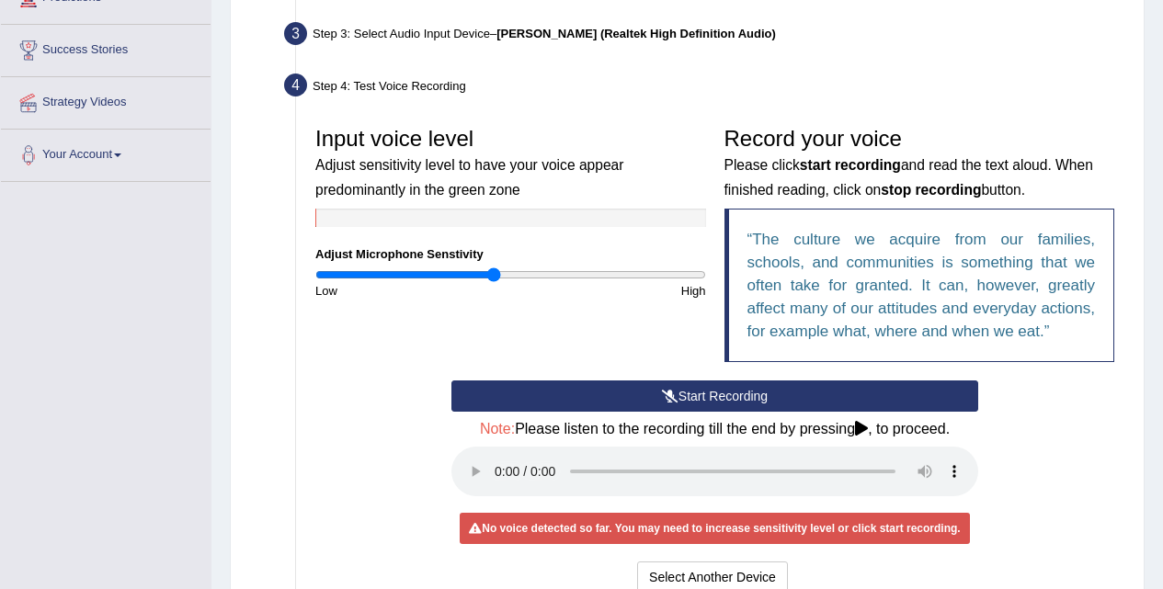
click at [495, 272] on input "range" at bounding box center [510, 275] width 391 height 15
click at [642, 404] on button "Start Recording" at bounding box center [714, 396] width 527 height 31
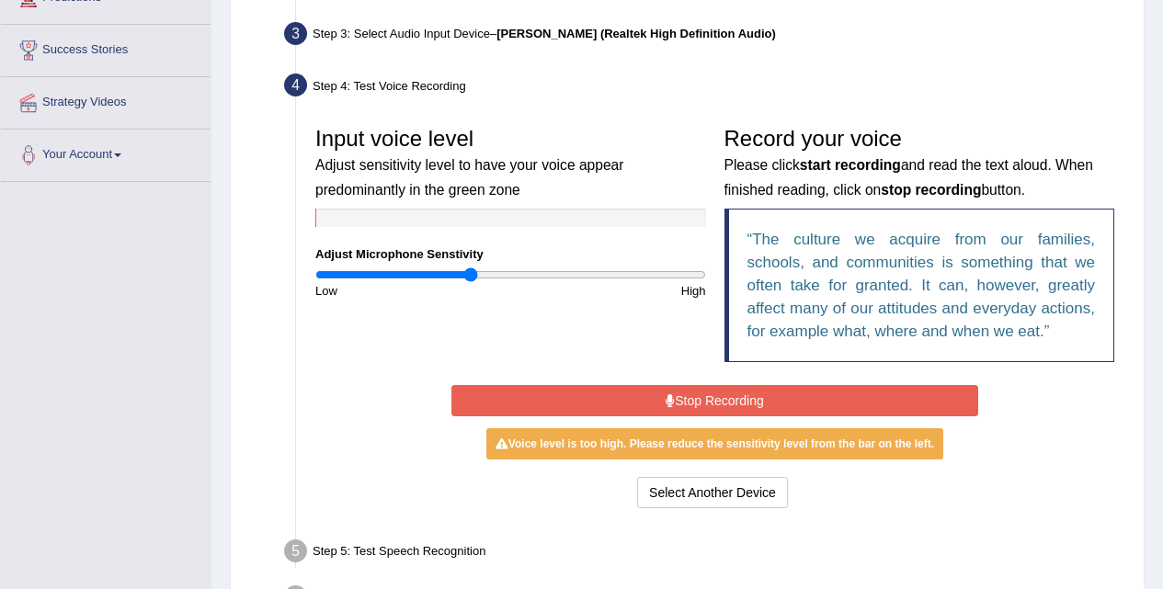
click at [469, 277] on input "range" at bounding box center [510, 275] width 391 height 15
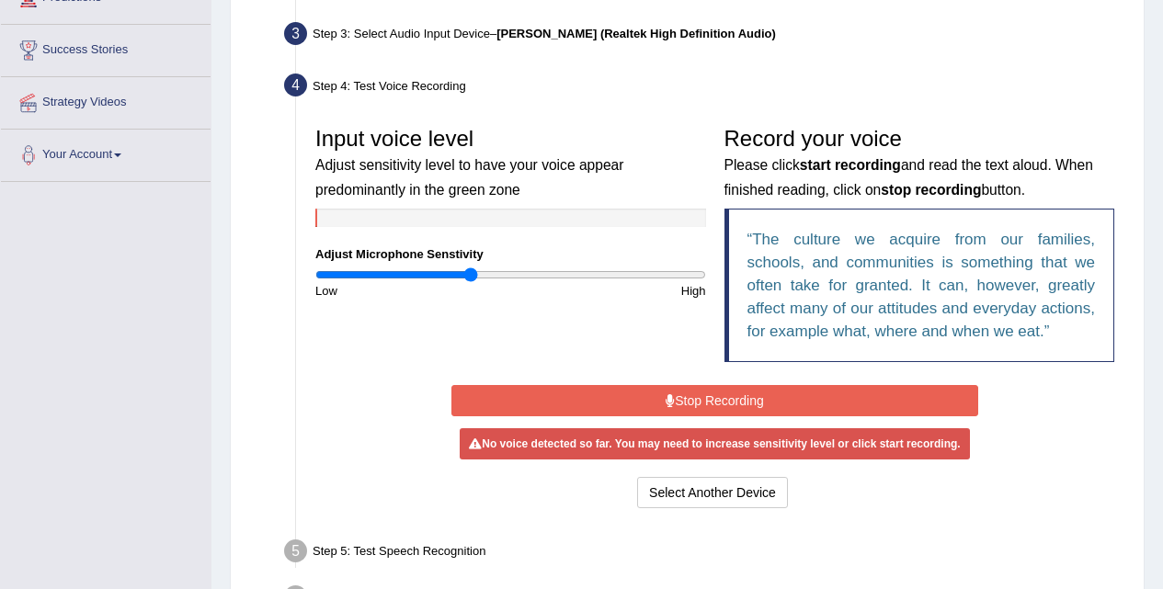
click at [564, 404] on button "Stop Recording" at bounding box center [714, 400] width 527 height 31
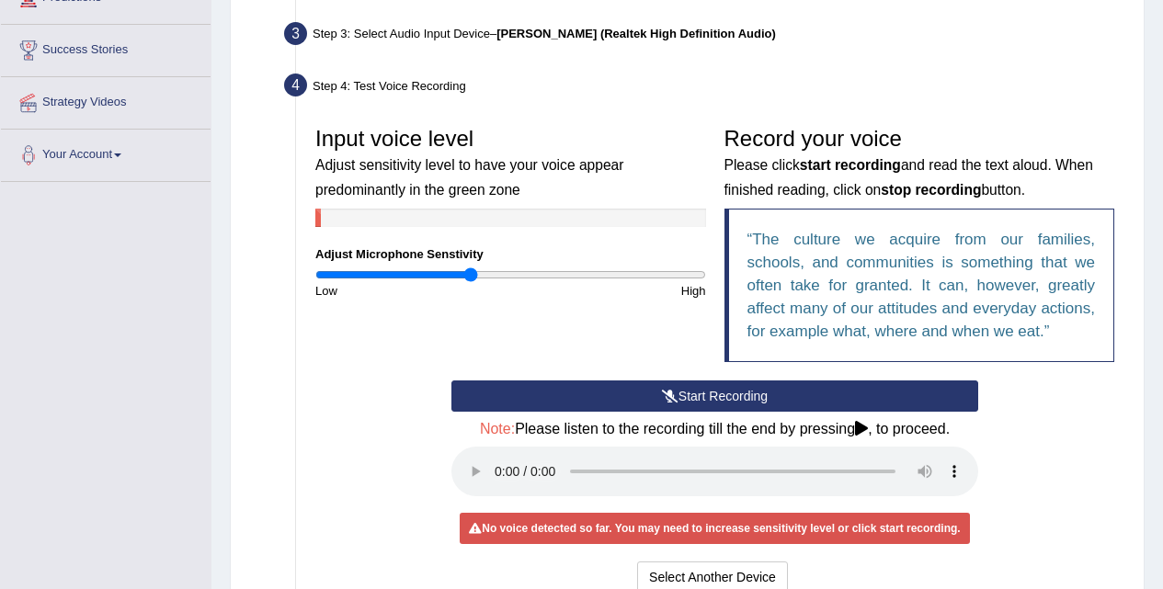
click at [665, 391] on icon at bounding box center [670, 396] width 17 height 13
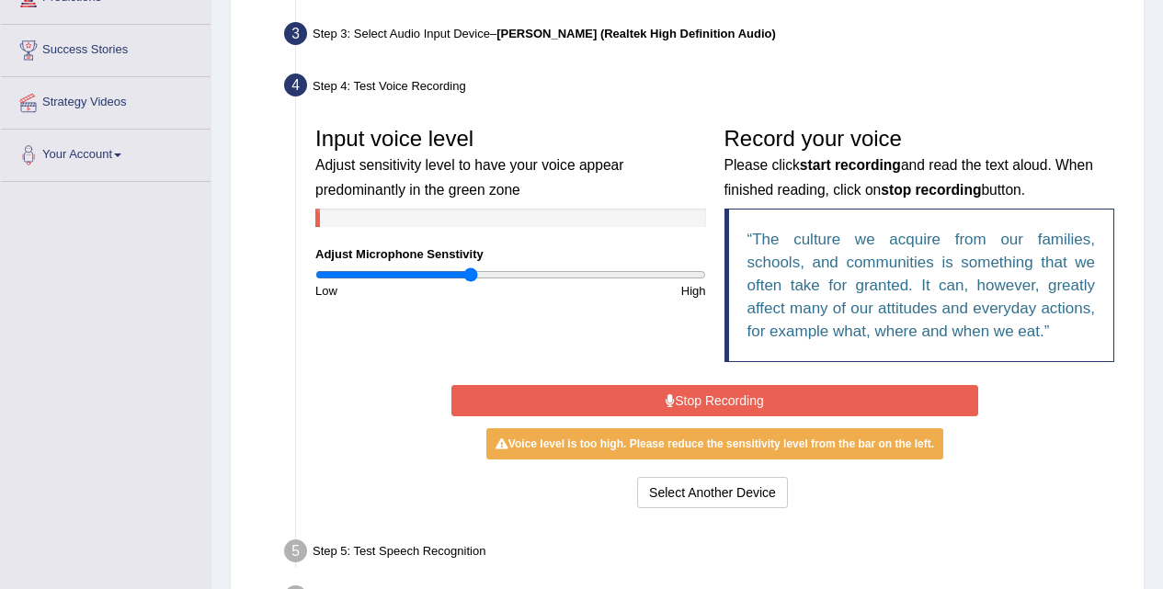
click at [665, 391] on button "Stop Recording" at bounding box center [714, 400] width 527 height 31
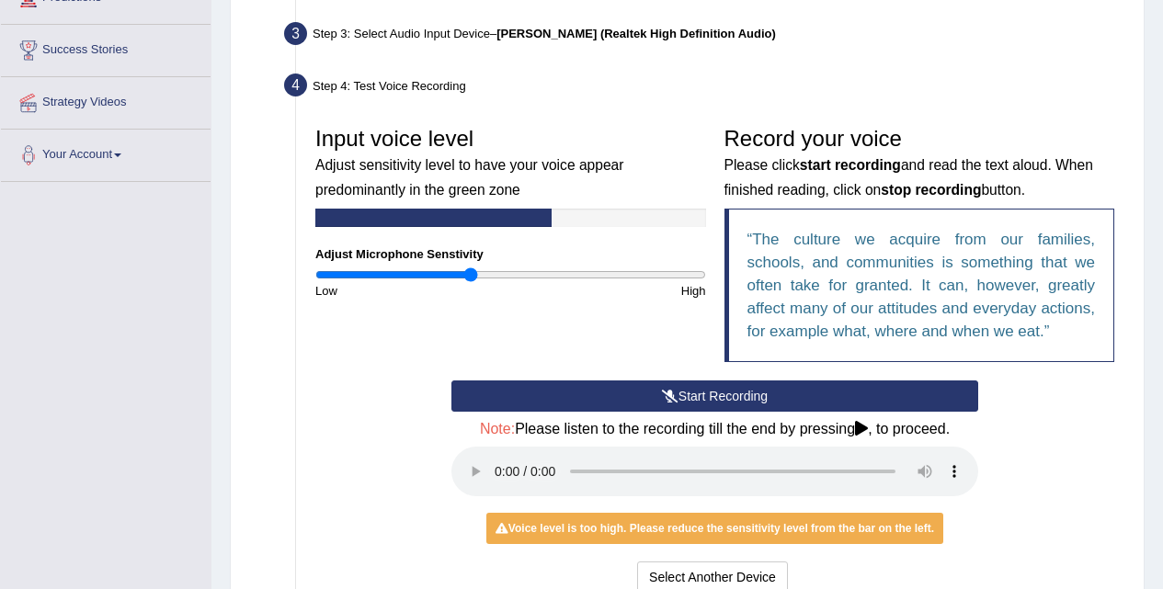
click at [687, 397] on button "Start Recording" at bounding box center [714, 396] width 527 height 31
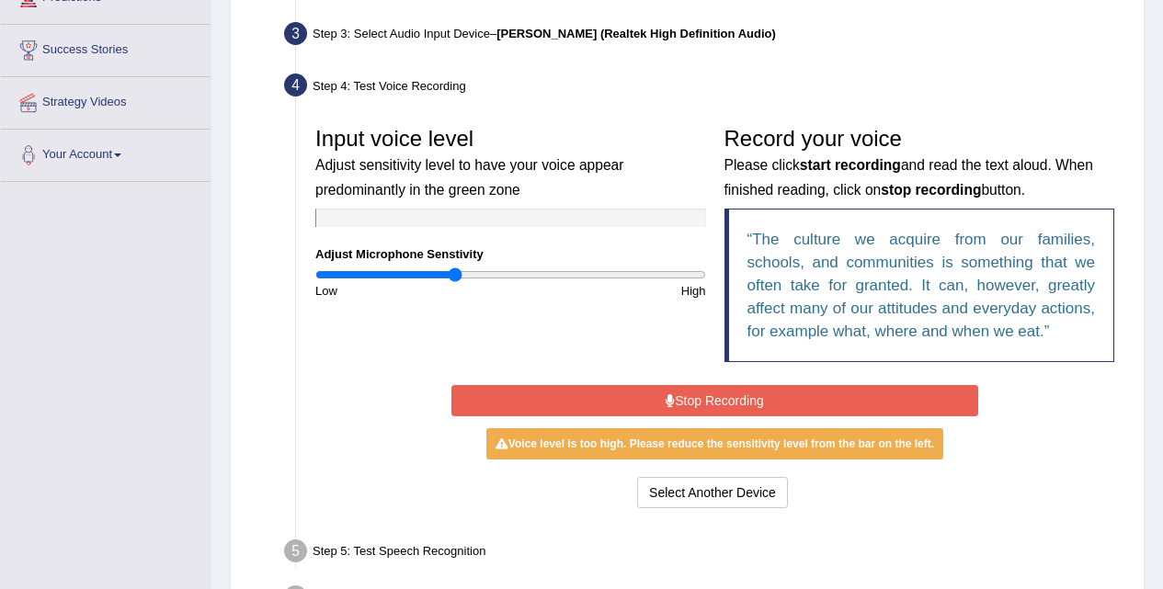
click at [454, 274] on input "range" at bounding box center [510, 275] width 391 height 15
click at [611, 399] on button "Stop Recording" at bounding box center [714, 400] width 527 height 31
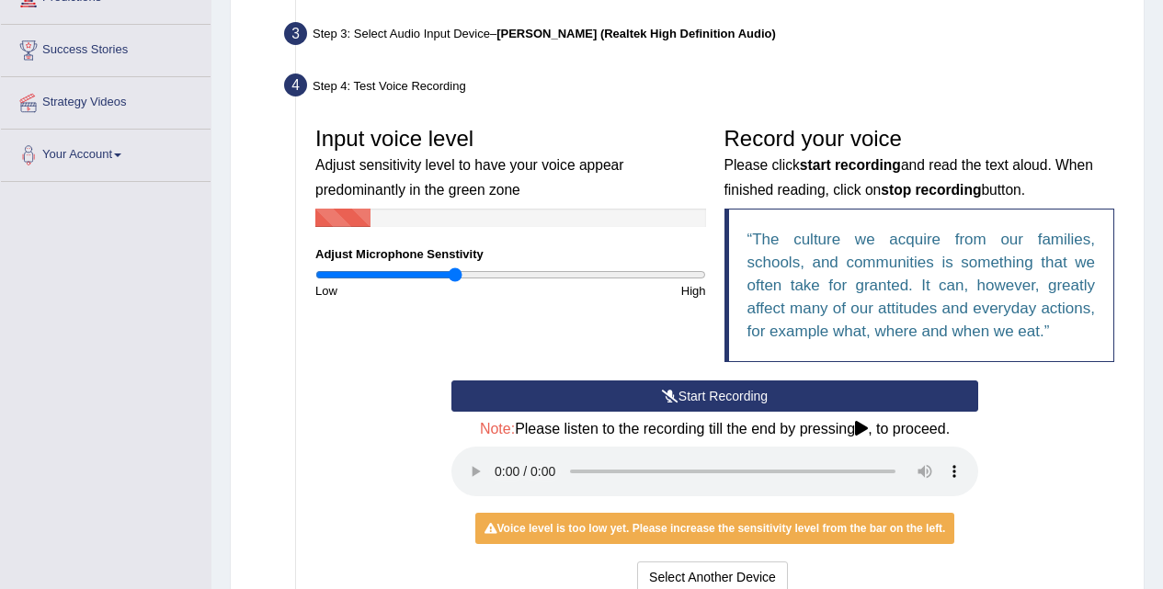
click at [666, 399] on icon at bounding box center [670, 396] width 17 height 13
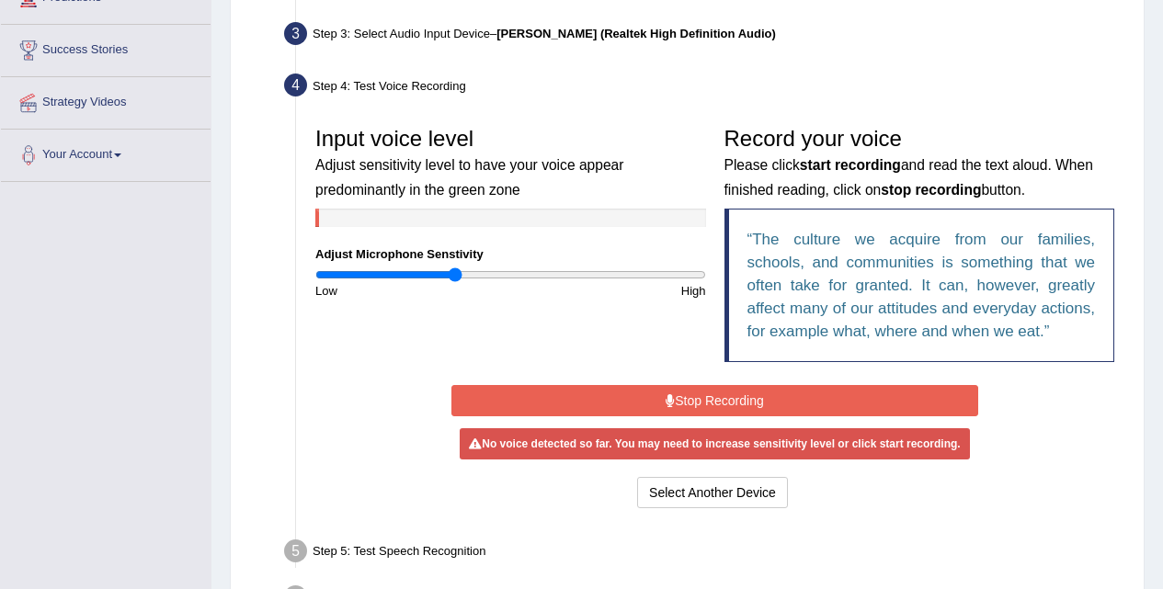
click at [666, 399] on icon at bounding box center [670, 400] width 9 height 13
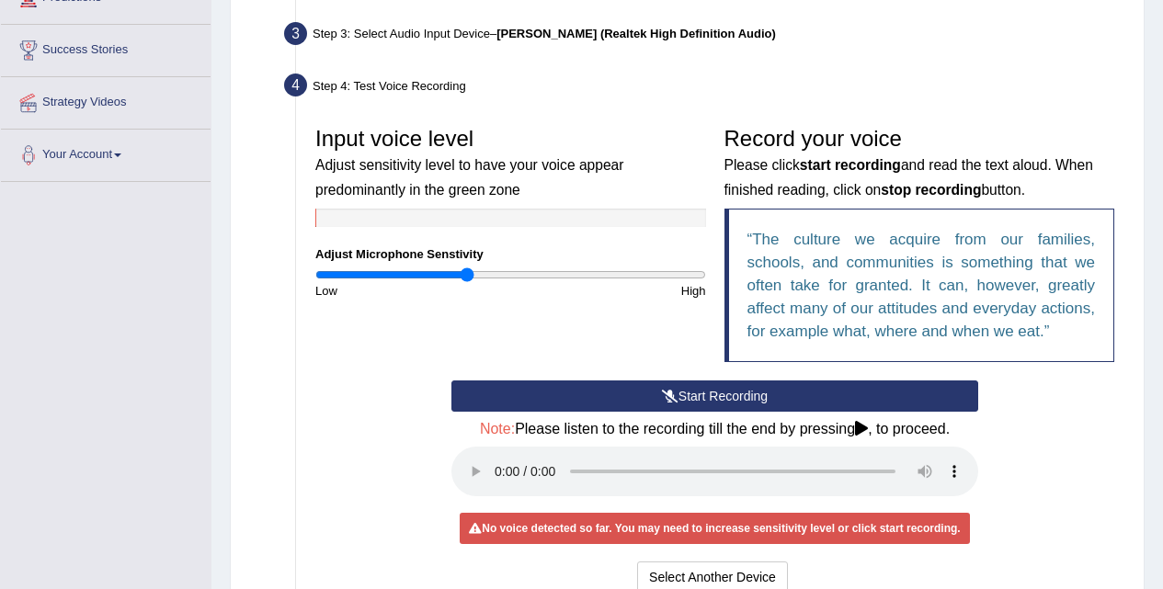
type input "0.78"
click at [468, 271] on input "range" at bounding box center [510, 275] width 391 height 15
click at [791, 401] on button "Start Recording" at bounding box center [714, 396] width 527 height 31
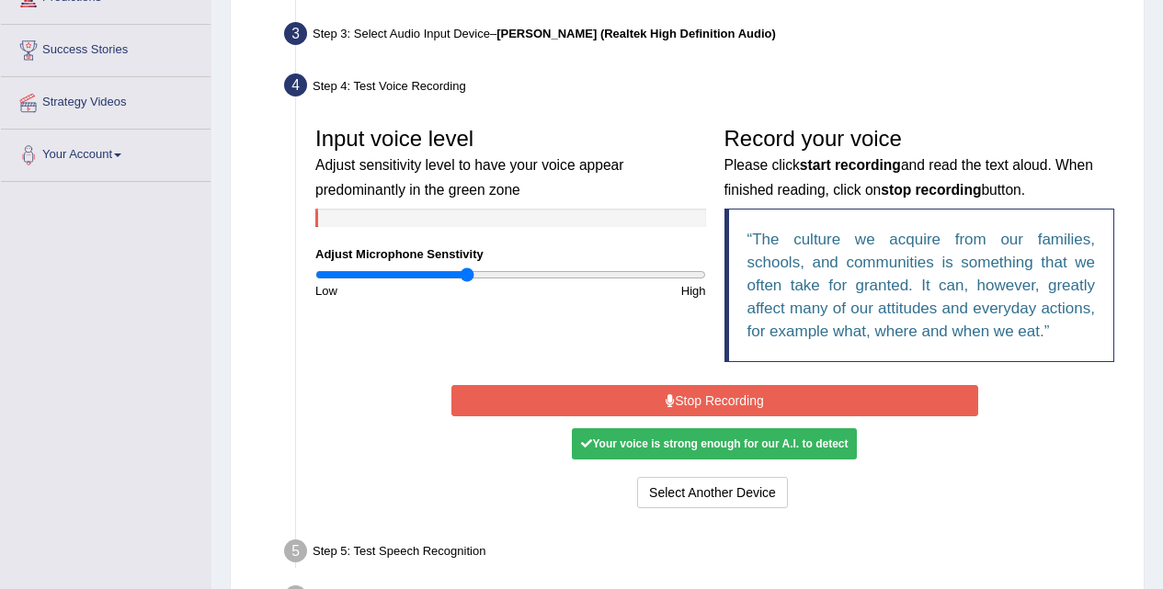
click at [791, 401] on button "Stop Recording" at bounding box center [714, 400] width 527 height 31
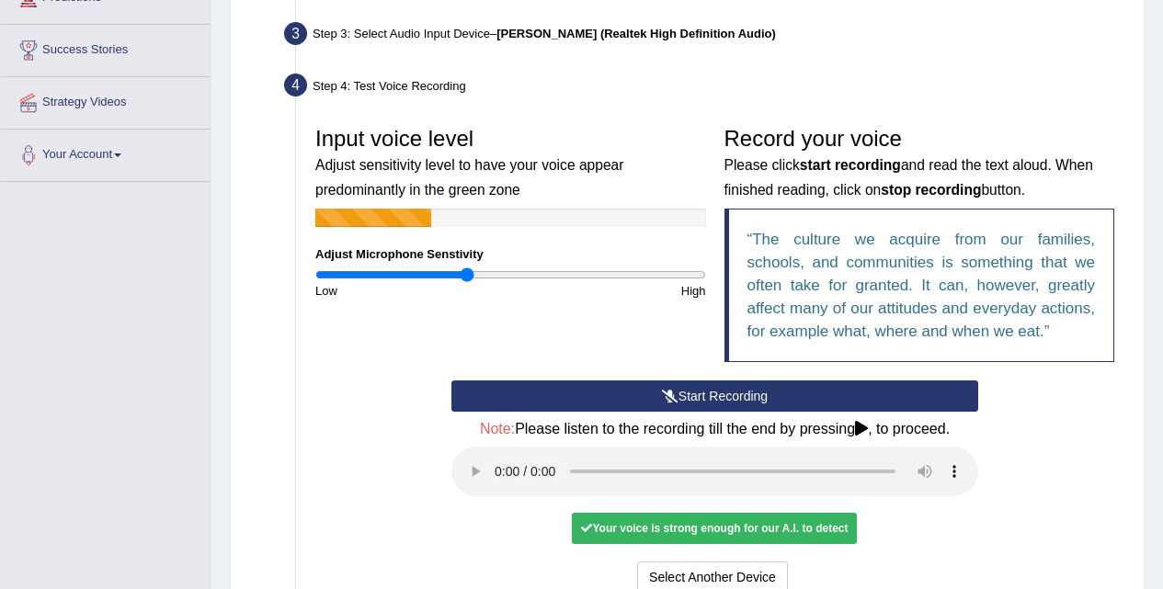
click at [729, 403] on button "Start Recording" at bounding box center [714, 396] width 527 height 31
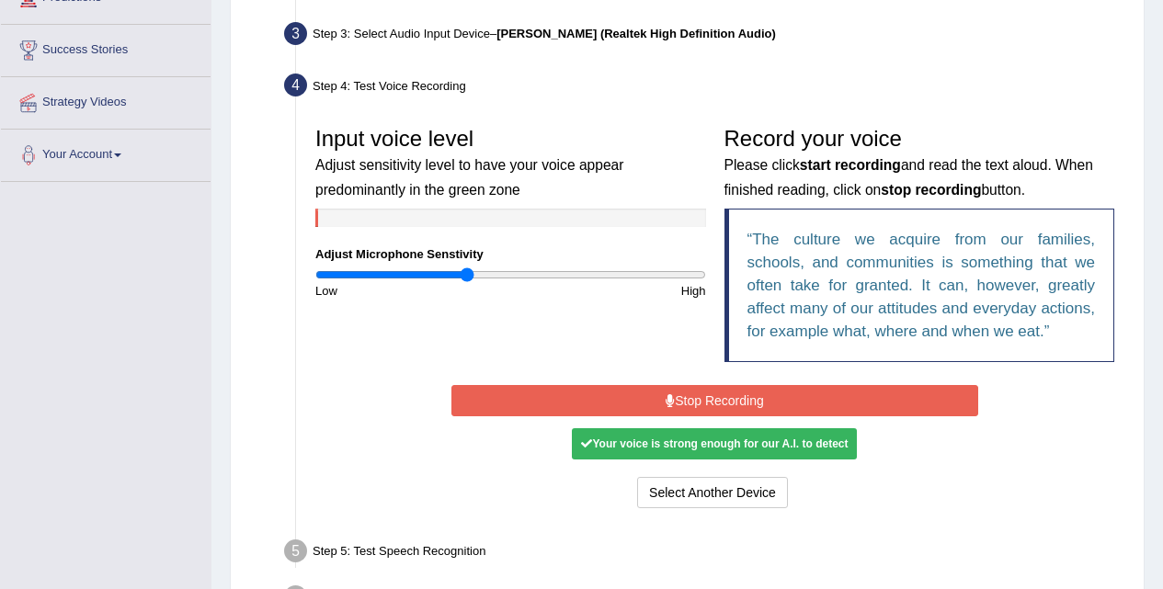
click at [720, 403] on button "Stop Recording" at bounding box center [714, 400] width 527 height 31
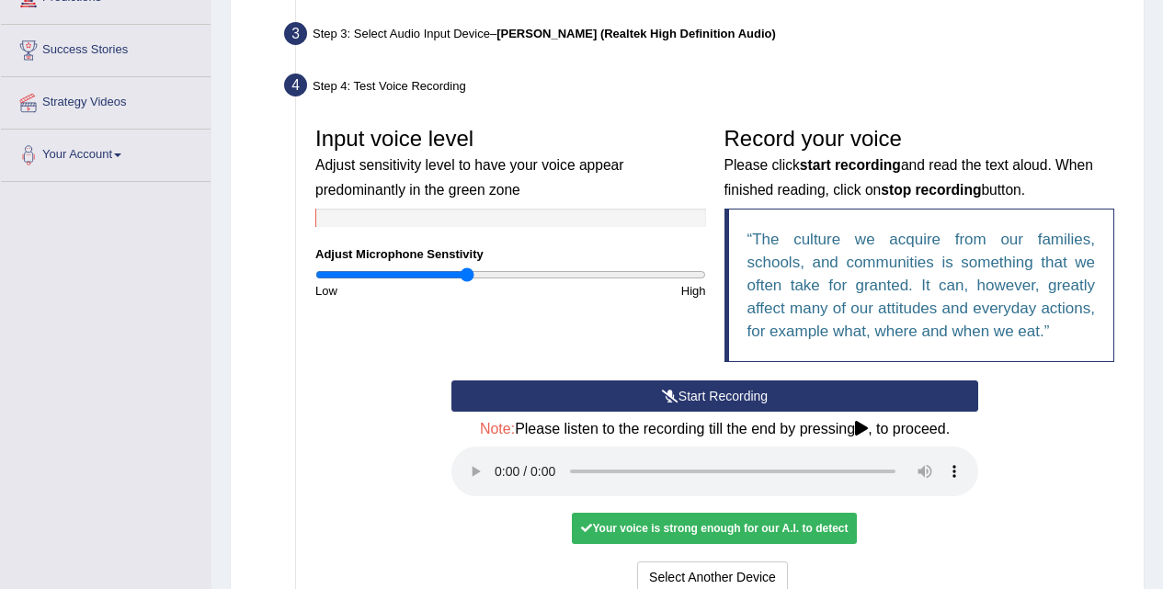
click at [714, 391] on button "Start Recording" at bounding box center [714, 396] width 527 height 31
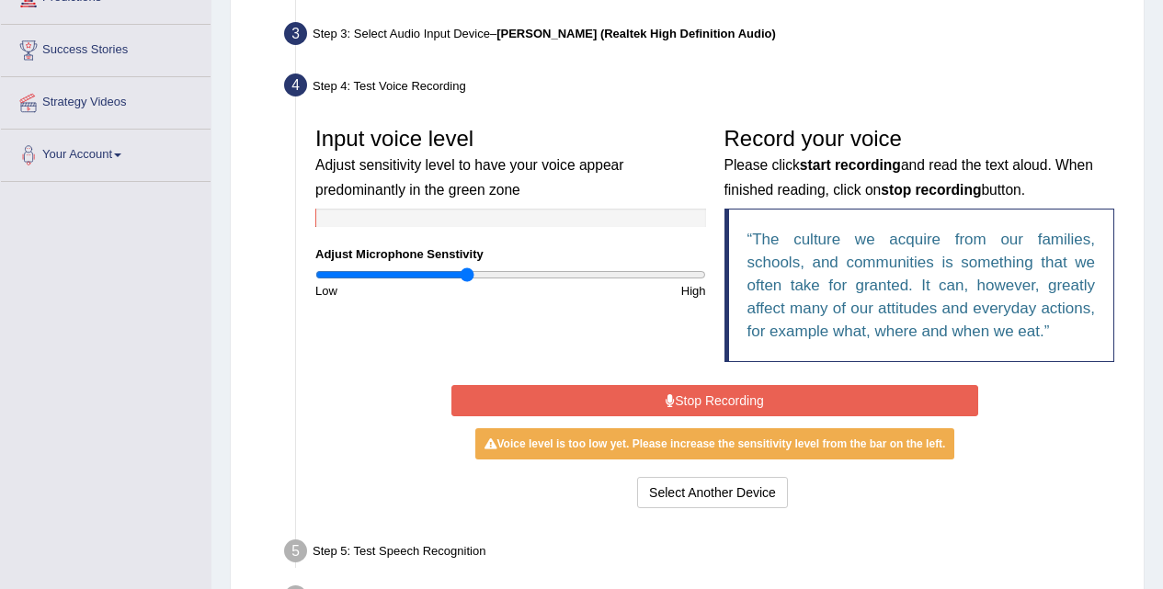
click at [707, 406] on button "Stop Recording" at bounding box center [714, 400] width 527 height 31
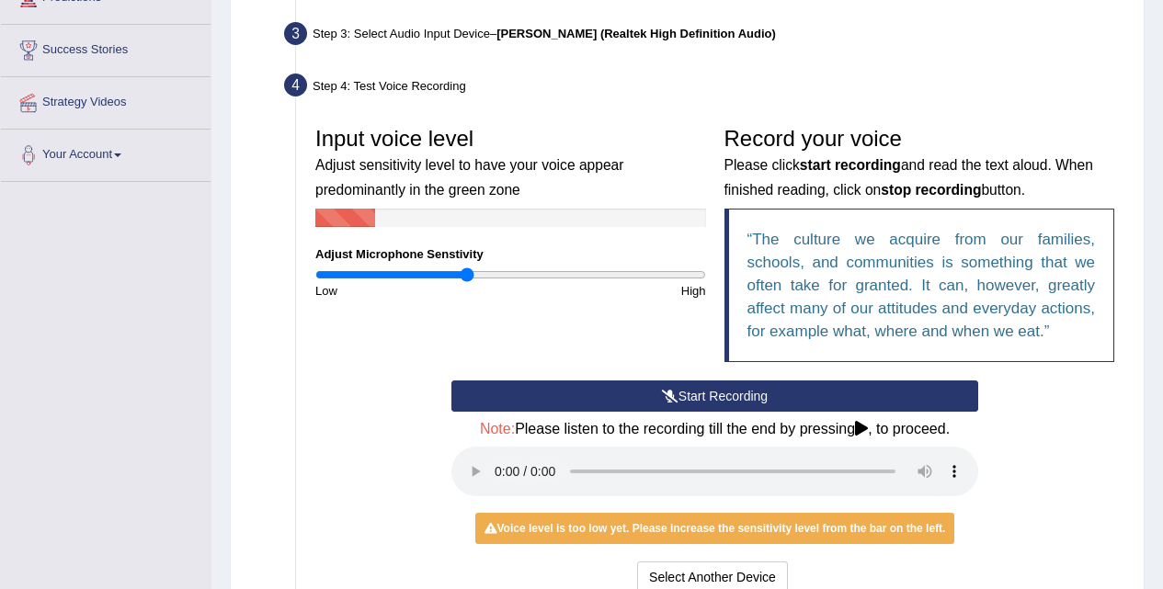
click at [707, 406] on button "Start Recording" at bounding box center [714, 396] width 527 height 31
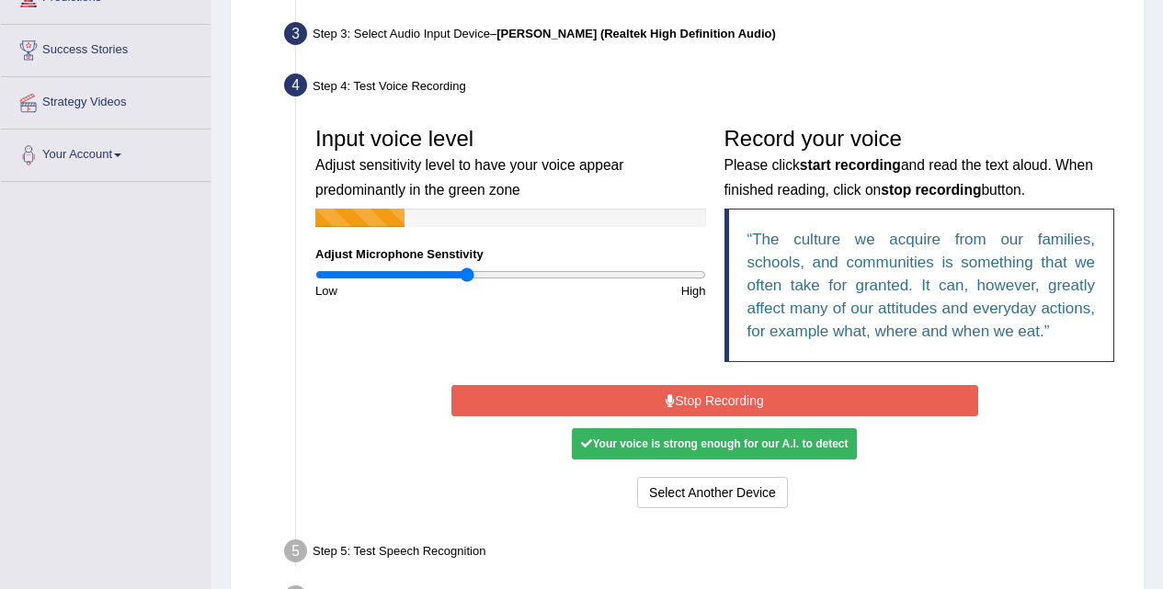
click at [698, 402] on button "Stop Recording" at bounding box center [714, 400] width 527 height 31
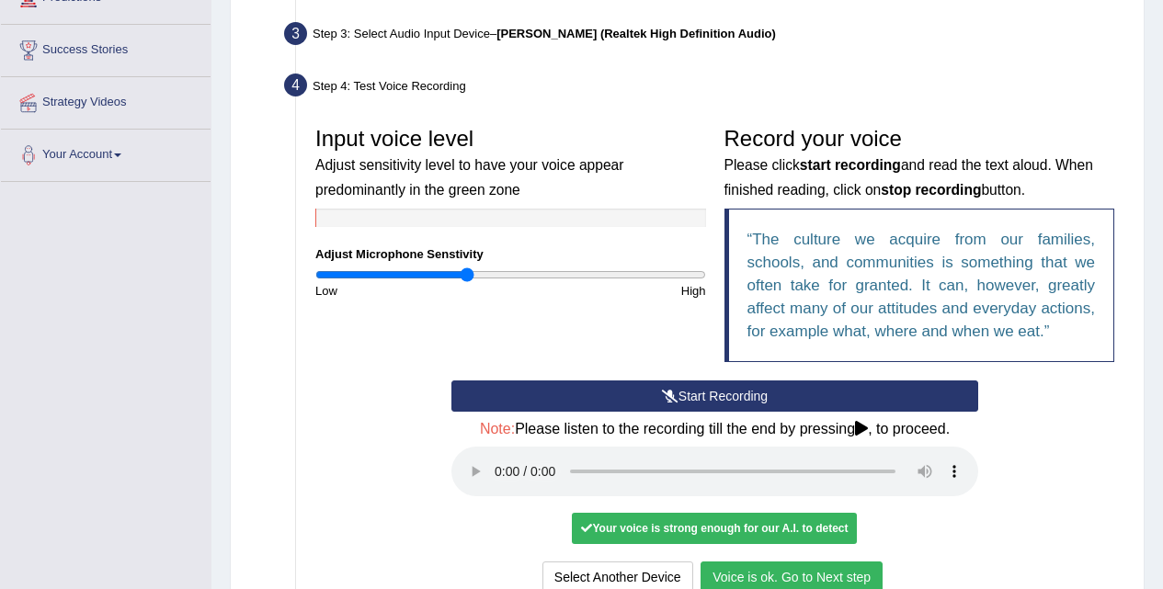
click at [792, 564] on button "Voice is ok. Go to Next step" at bounding box center [791, 577] width 182 height 31
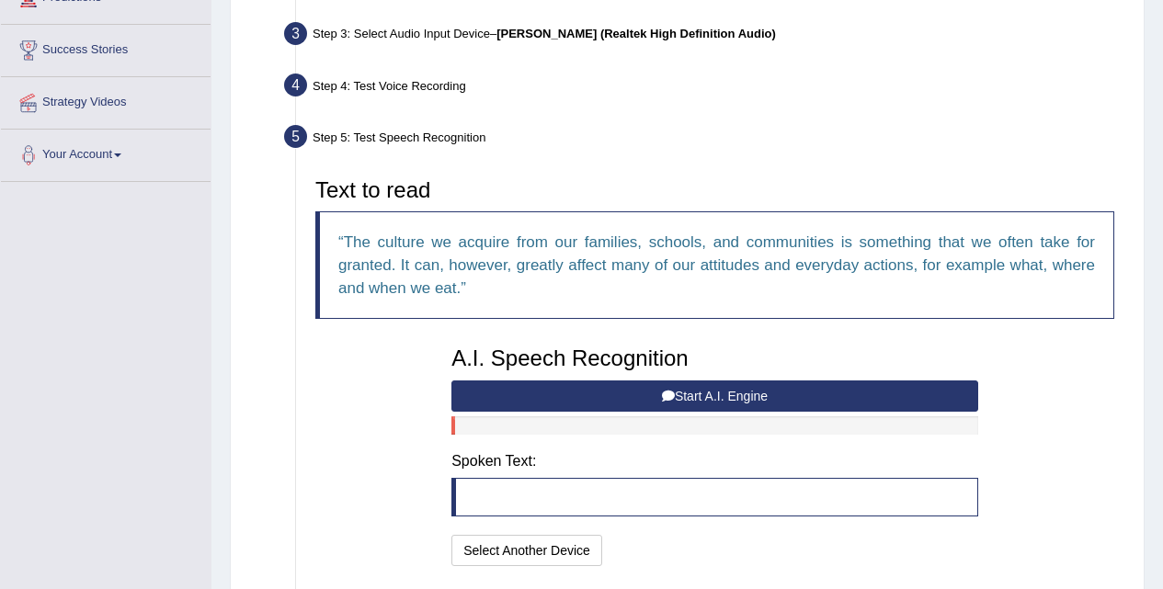
click at [651, 393] on button "Start A.I. Engine" at bounding box center [714, 396] width 527 height 31
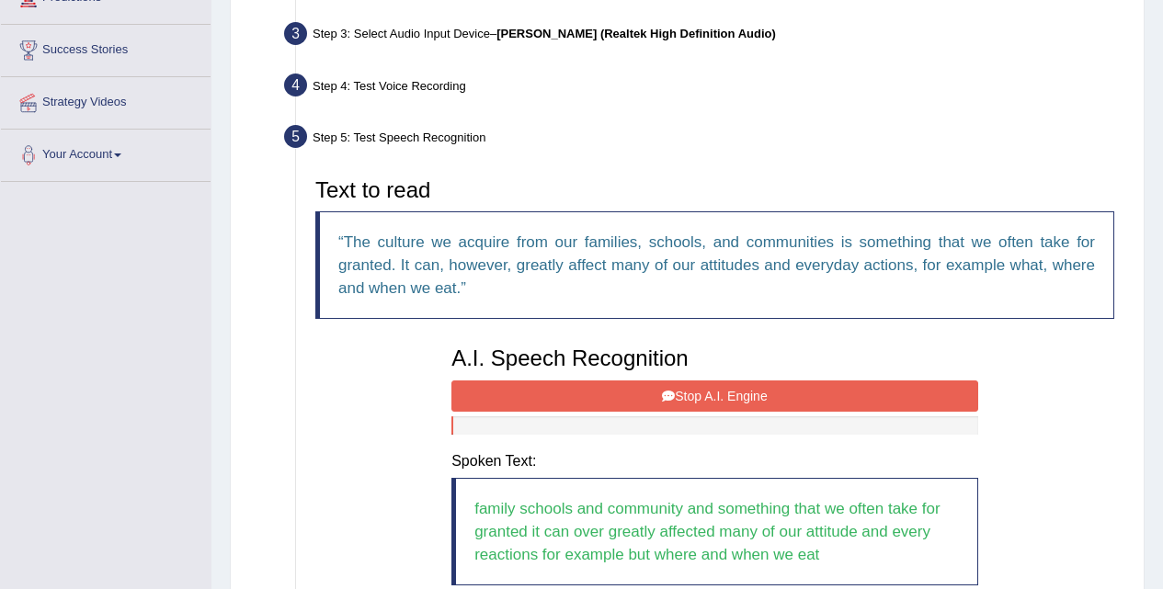
click at [711, 406] on button "Stop A.I. Engine" at bounding box center [714, 396] width 527 height 31
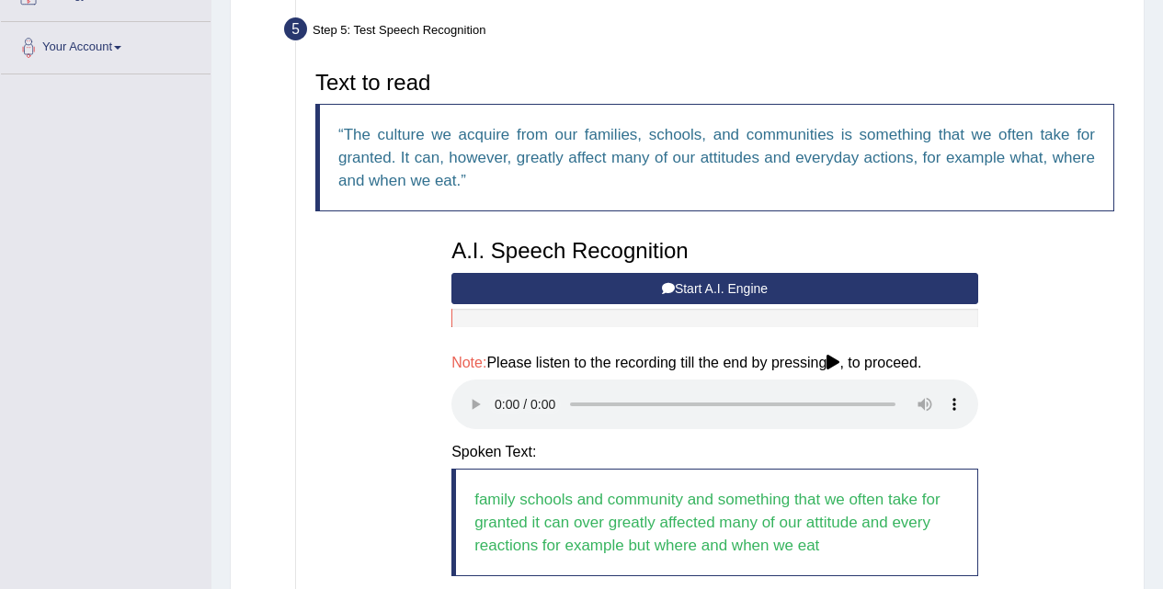
scroll to position [552, 0]
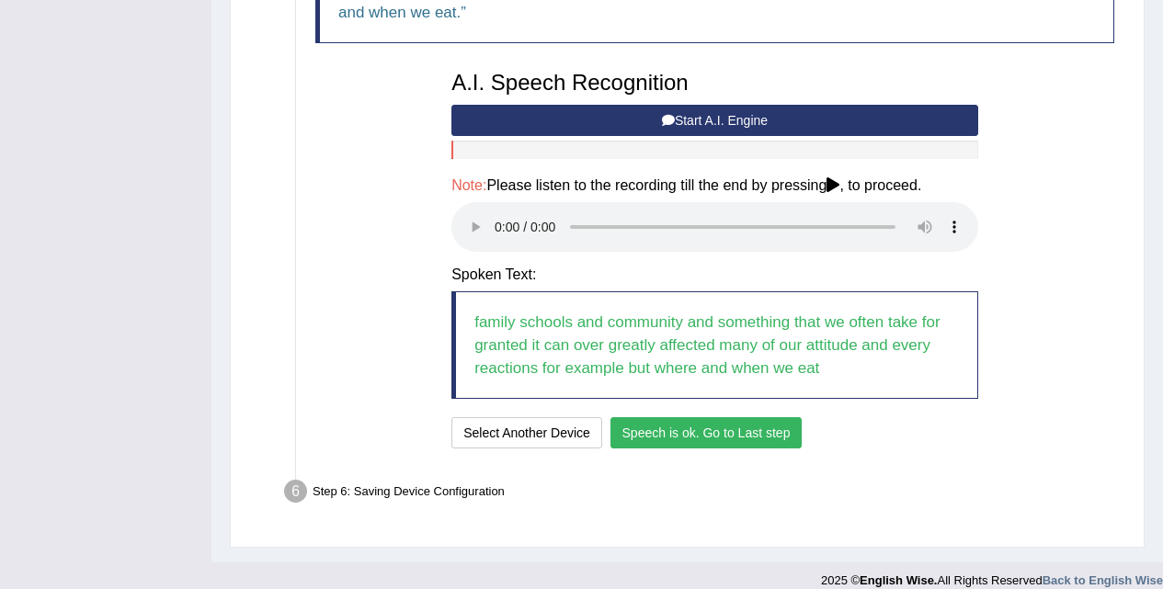
drag, startPoint x: 777, startPoint y: 442, endPoint x: 745, endPoint y: 439, distance: 32.3
click at [774, 442] on button "Speech is ok. Go to Last step" at bounding box center [706, 432] width 192 height 31
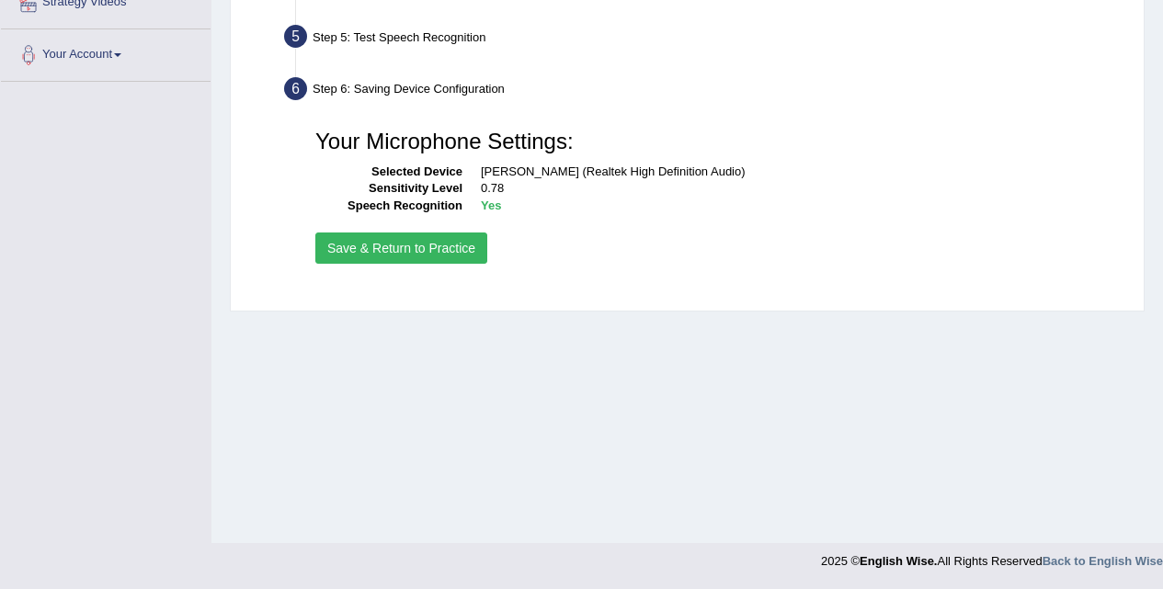
click at [419, 227] on div "Your Microphone Settings: Selected Device Jack Mic (Realtek High Definition Aud…" at bounding box center [714, 194] width 817 height 166
click at [407, 273] on div "Your Microphone Settings: Selected Device Jack Mic (Realtek High Definition Aud…" at bounding box center [714, 194] width 817 height 166
click at [407, 259] on button "Save & Return to Practice" at bounding box center [401, 248] width 172 height 31
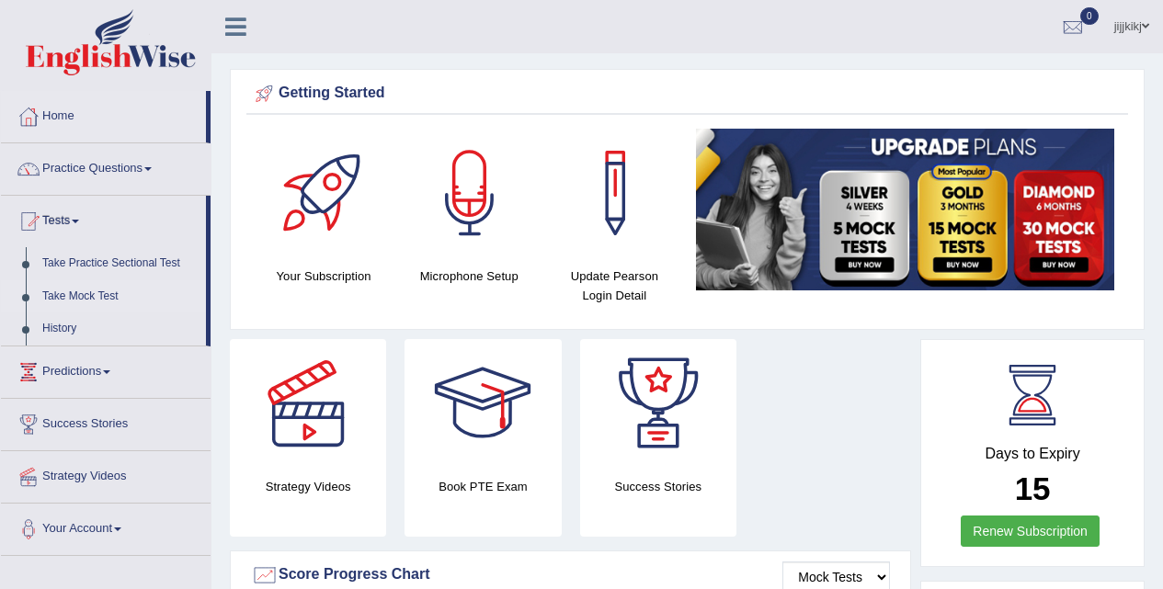
click at [85, 288] on link "Take Mock Test" at bounding box center [120, 296] width 172 height 33
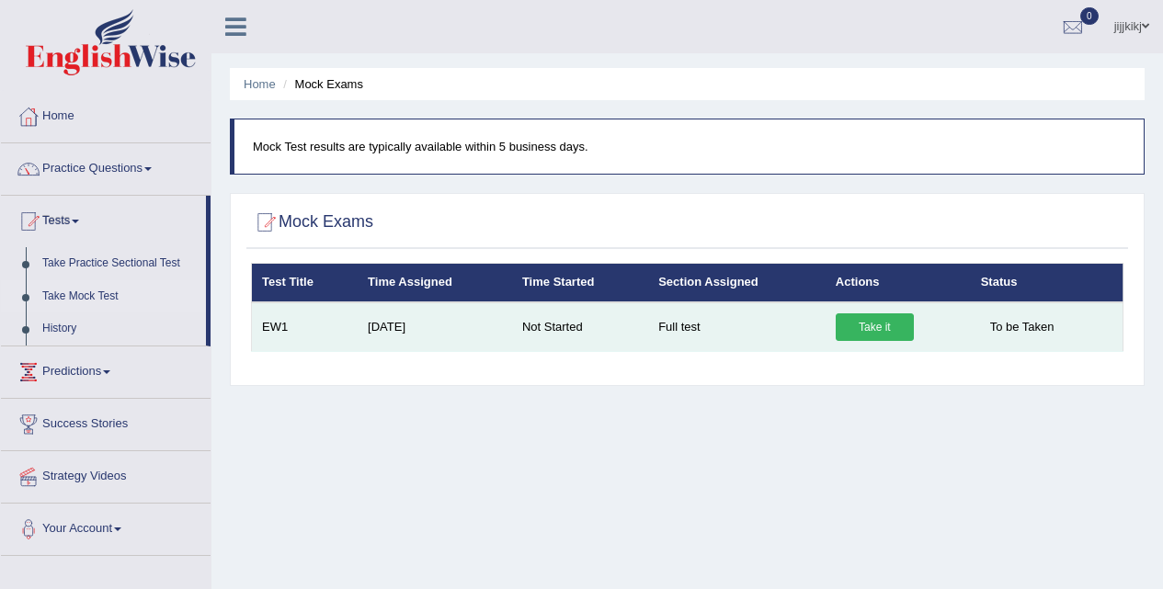
click at [875, 332] on link "Take it" at bounding box center [875, 327] width 78 height 28
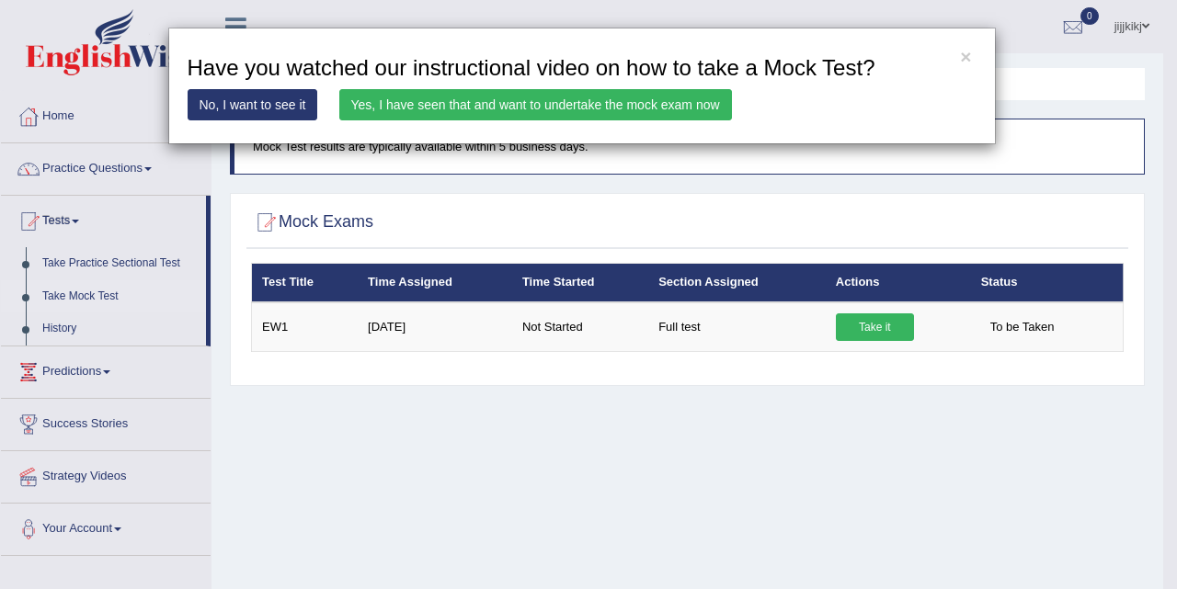
click at [534, 105] on link "Yes, I have seen that and want to undertake the mock exam now" at bounding box center [535, 104] width 393 height 31
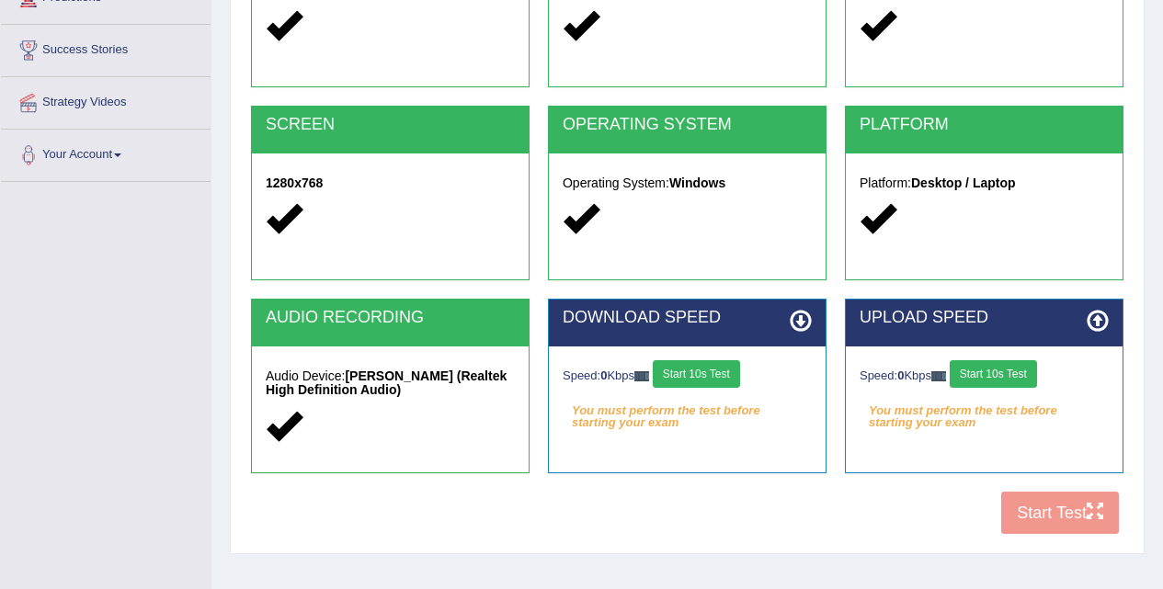
click at [740, 368] on button "Start 10s Test" at bounding box center [696, 374] width 87 height 28
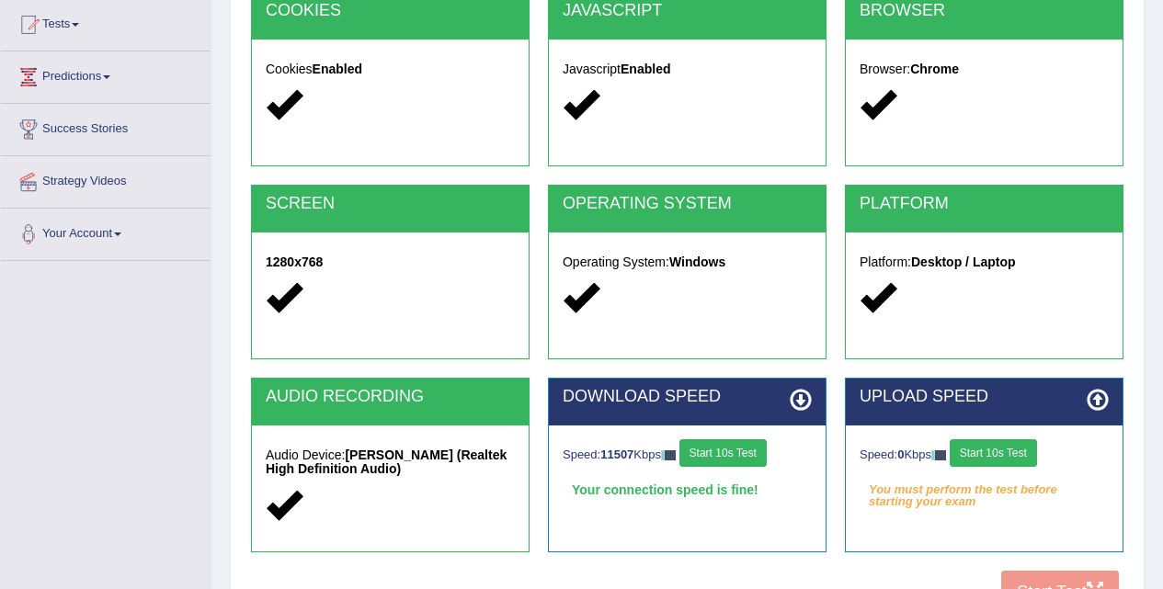
scroll to position [92, 0]
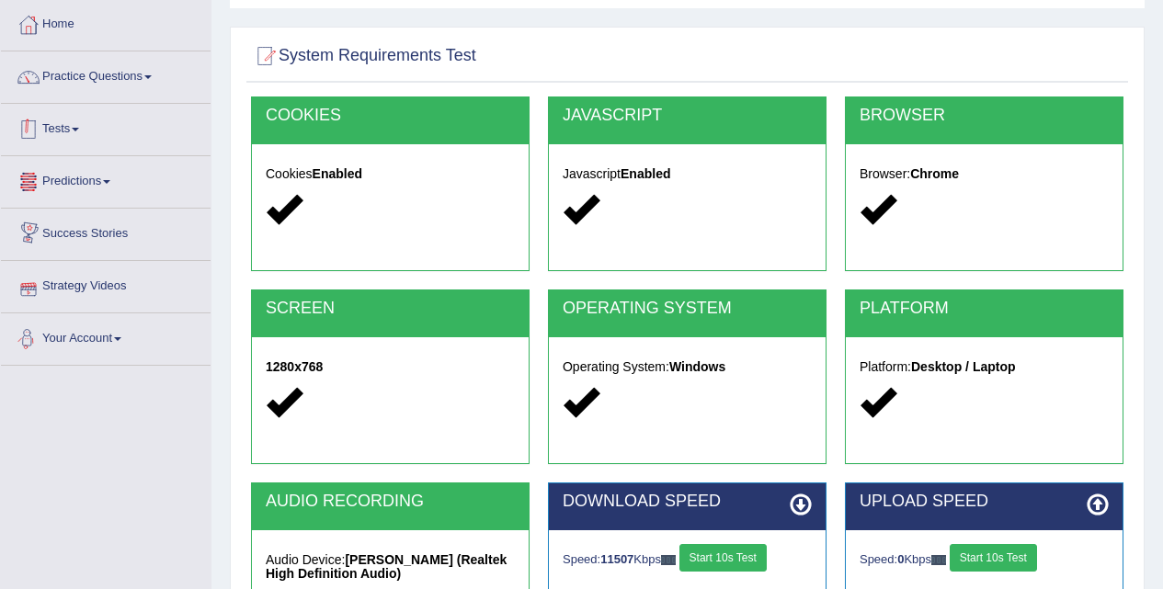
click at [78, 96] on link "Practice Questions" at bounding box center [106, 74] width 210 height 46
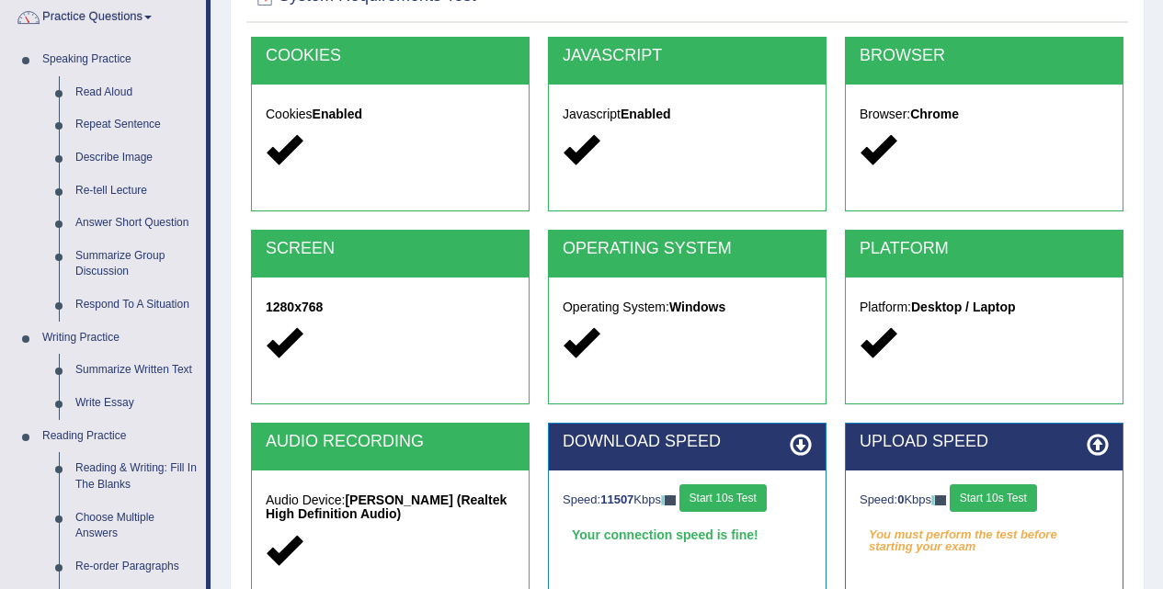
scroll to position [184, 0]
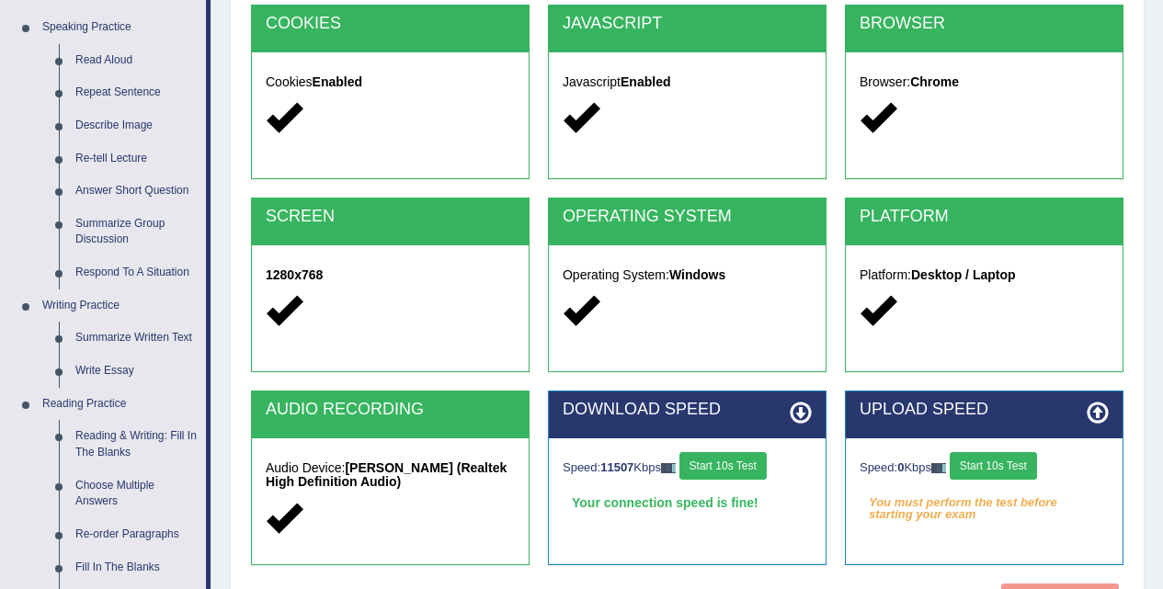
click at [724, 467] on button "Start 10s Test" at bounding box center [722, 466] width 87 height 28
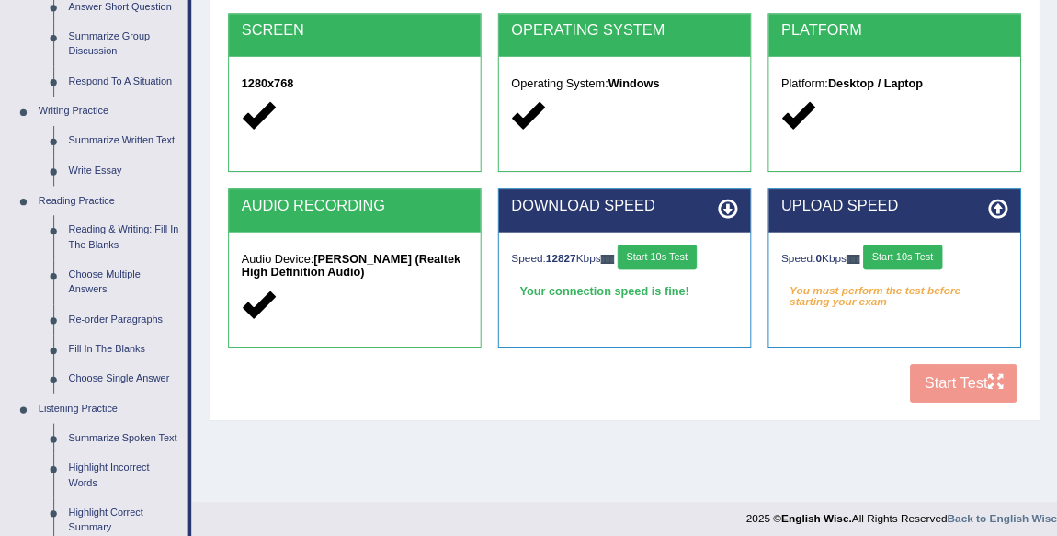
scroll to position [368, 0]
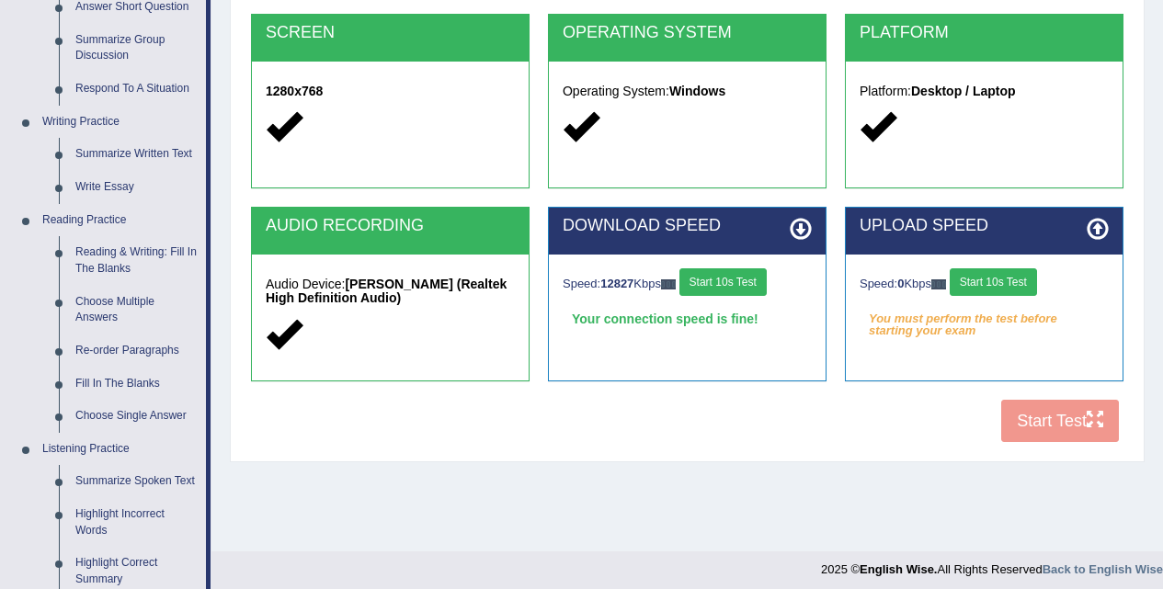
click at [1019, 292] on button "Start 10s Test" at bounding box center [993, 282] width 87 height 28
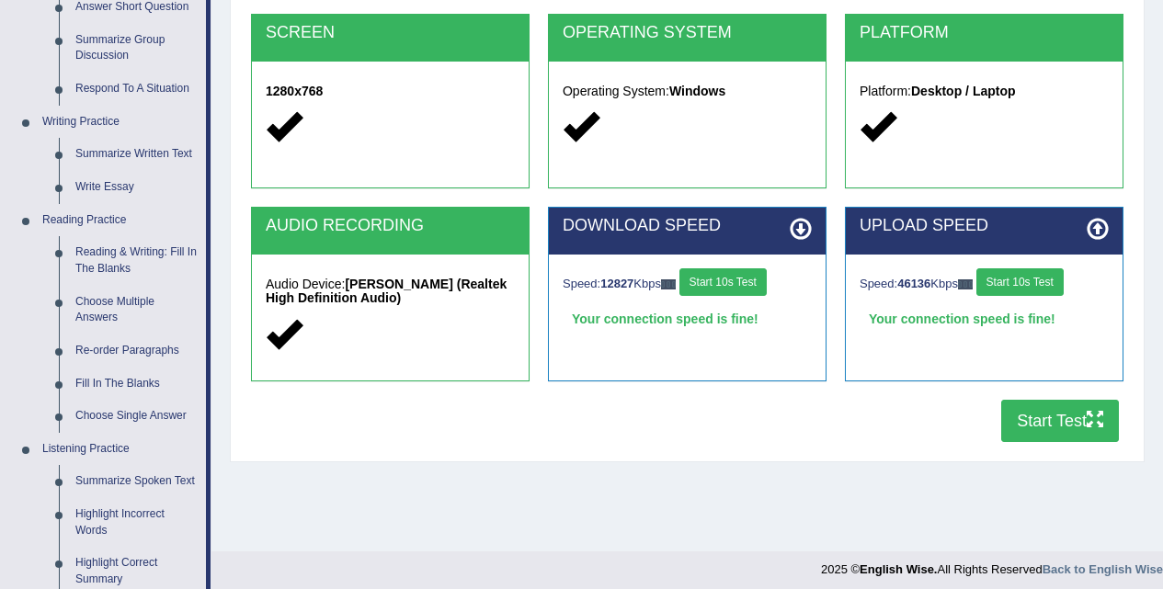
click at [1006, 423] on button "Start Test" at bounding box center [1060, 421] width 118 height 42
